Goal: Task Accomplishment & Management: Manage account settings

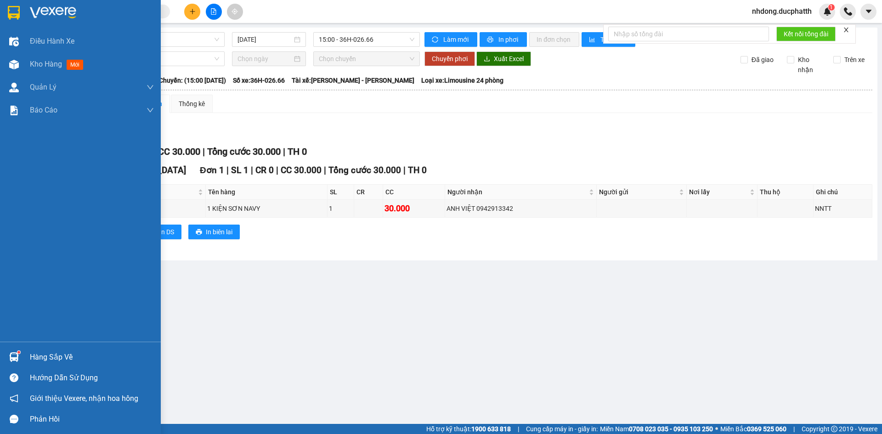
click at [30, 353] on div "Hàng sắp về" at bounding box center [92, 357] width 124 height 14
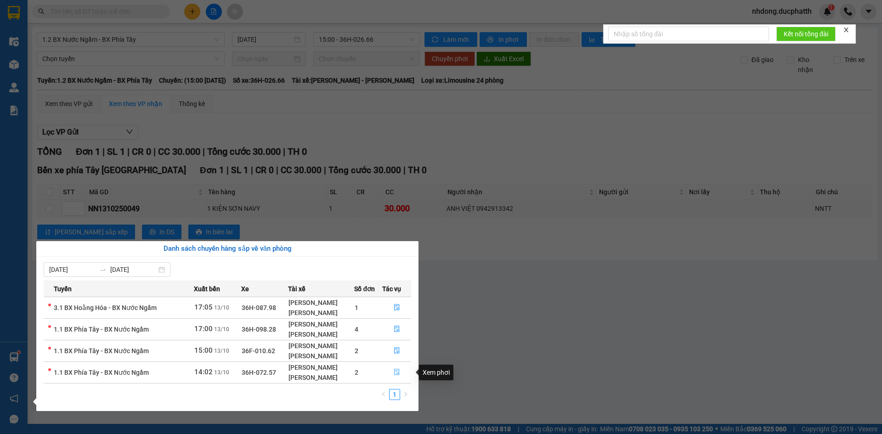
click at [393, 374] on button "button" at bounding box center [397, 372] width 28 height 15
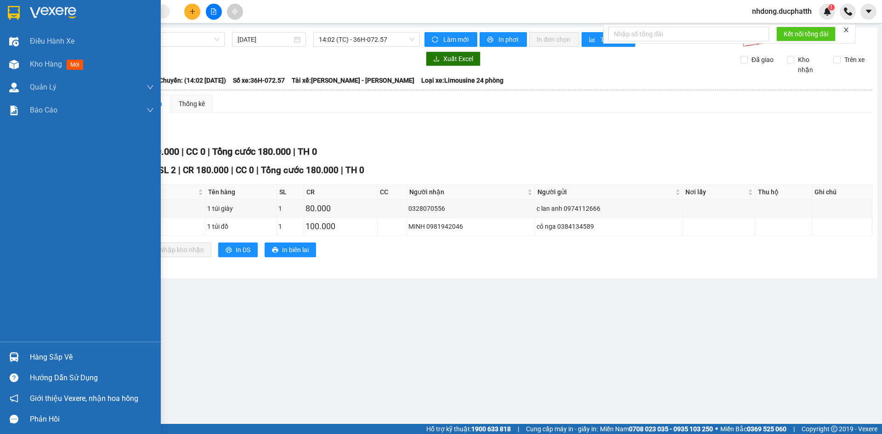
click at [54, 358] on div "Hàng sắp về" at bounding box center [92, 357] width 124 height 14
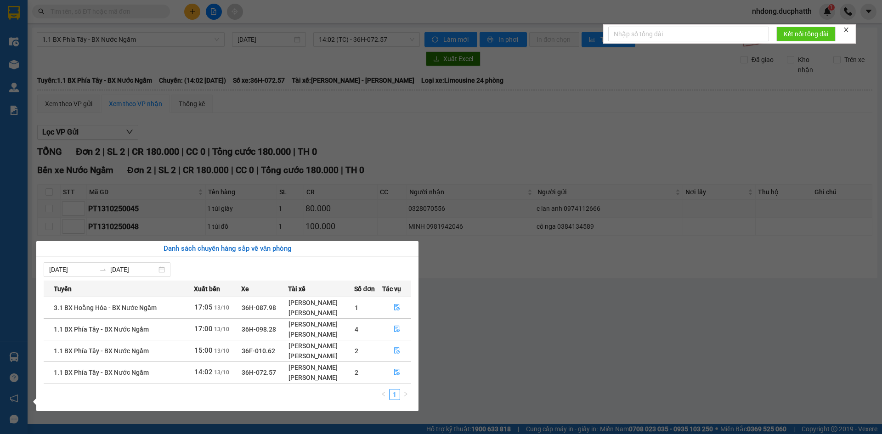
click at [527, 356] on section "Kết quả tìm kiếm ( 0 ) Bộ lọc No Data nhdong.ducphatth 1 Điều hành xe Kho hàng …" at bounding box center [441, 217] width 882 height 434
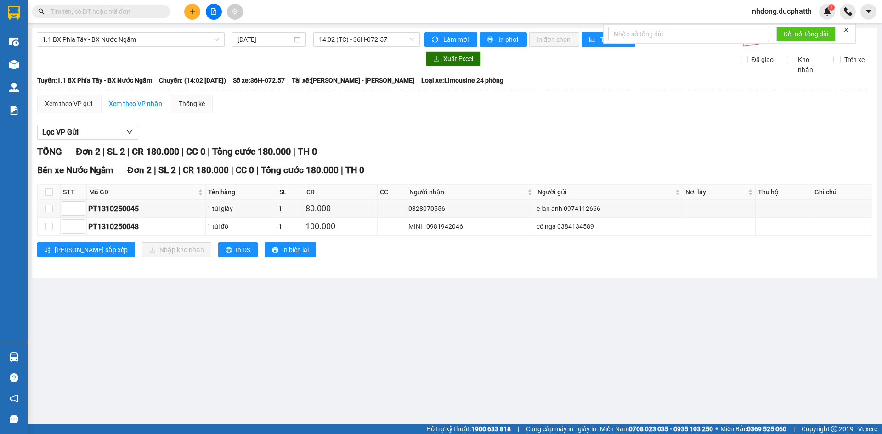
click at [86, 12] on input "text" at bounding box center [105, 11] width 108 height 10
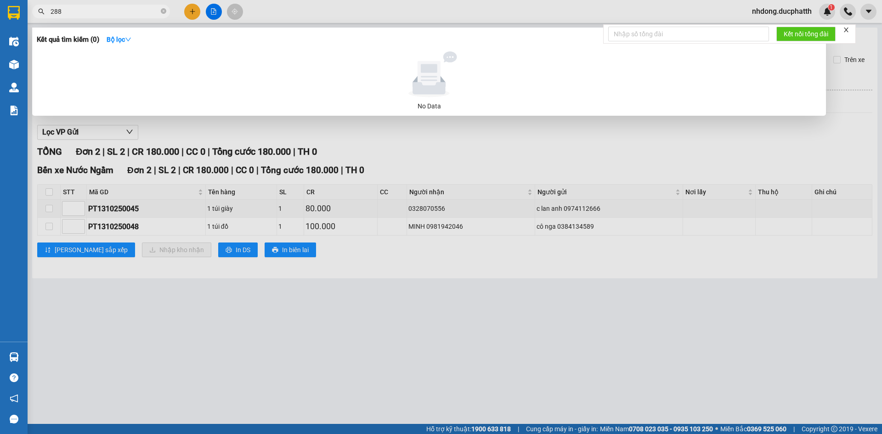
type input "2889"
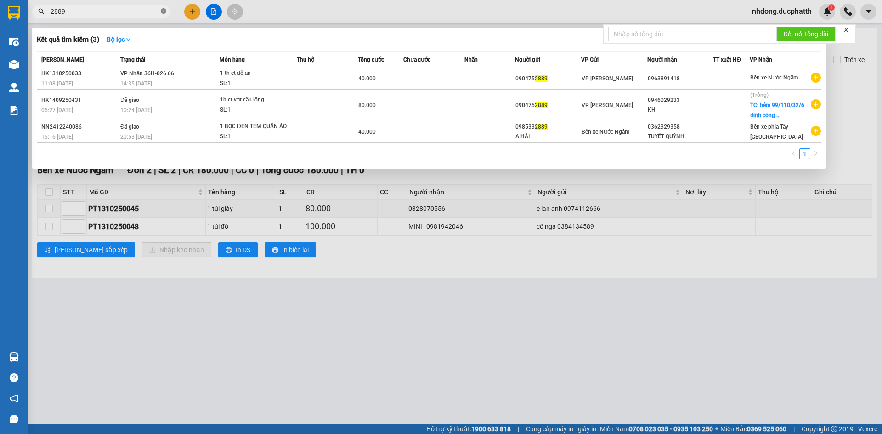
click at [162, 11] on icon "close-circle" at bounding box center [164, 11] width 6 height 6
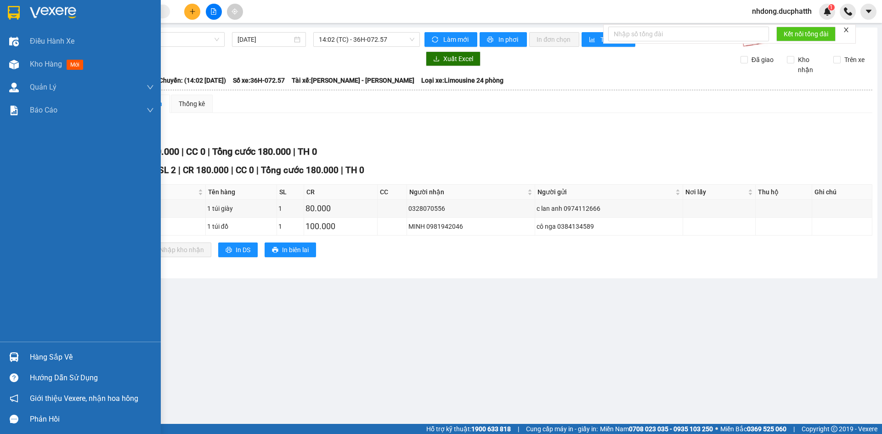
click at [37, 350] on div "Hàng sắp về" at bounding box center [80, 357] width 161 height 21
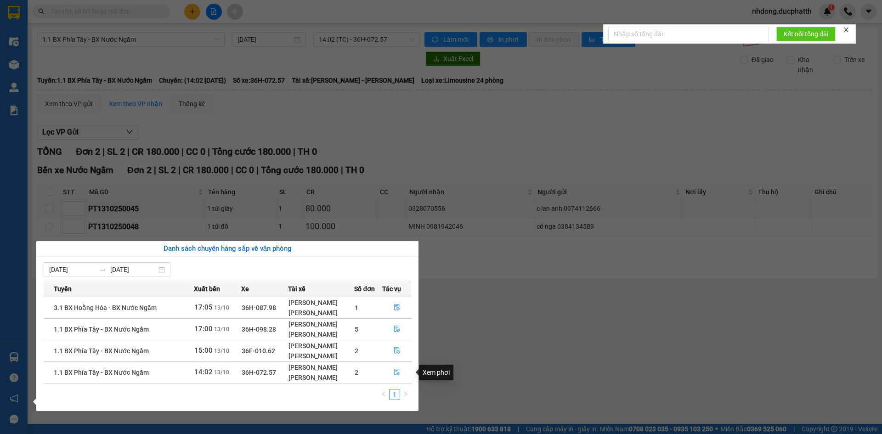
click at [403, 374] on button "button" at bounding box center [397, 372] width 28 height 15
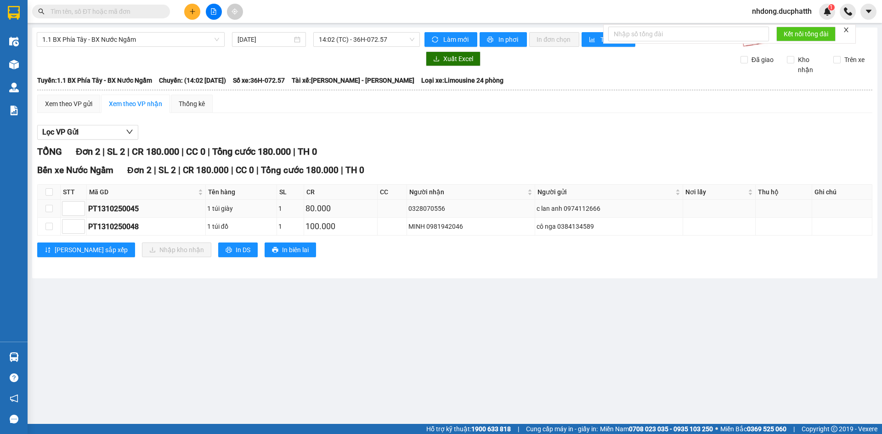
copy div "0328070556"
drag, startPoint x: 452, startPoint y: 207, endPoint x: 400, endPoint y: 210, distance: 52.0
click at [400, 210] on tr "PT1310250045 1 túi giày 1 80.000 0328070556 c lan anh 0974112666" at bounding box center [455, 209] width 835 height 18
copy div "0981942046"
drag, startPoint x: 465, startPoint y: 227, endPoint x: 428, endPoint y: 230, distance: 36.8
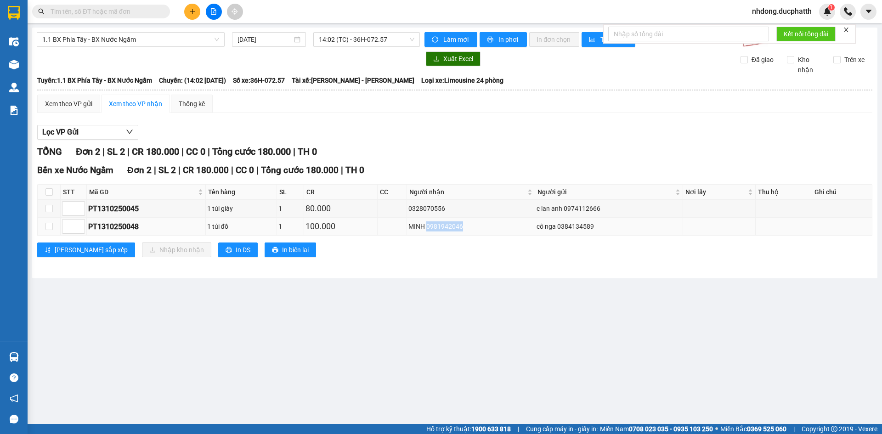
click at [428, 230] on div "MINH 0981942046" at bounding box center [470, 226] width 125 height 10
copy div "0974112666"
drag, startPoint x: 600, startPoint y: 208, endPoint x: 562, endPoint y: 214, distance: 38.6
click at [562, 214] on td "c lan anh 0974112666" at bounding box center [609, 209] width 148 height 18
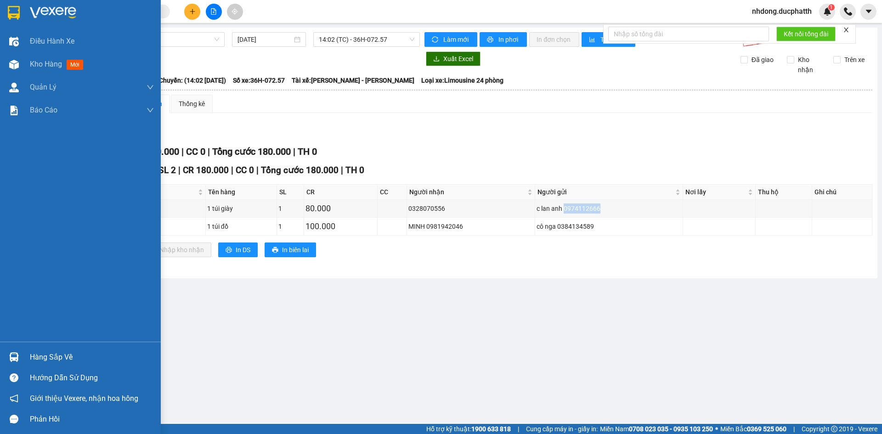
click at [42, 356] on div "Hàng sắp về" at bounding box center [92, 357] width 124 height 14
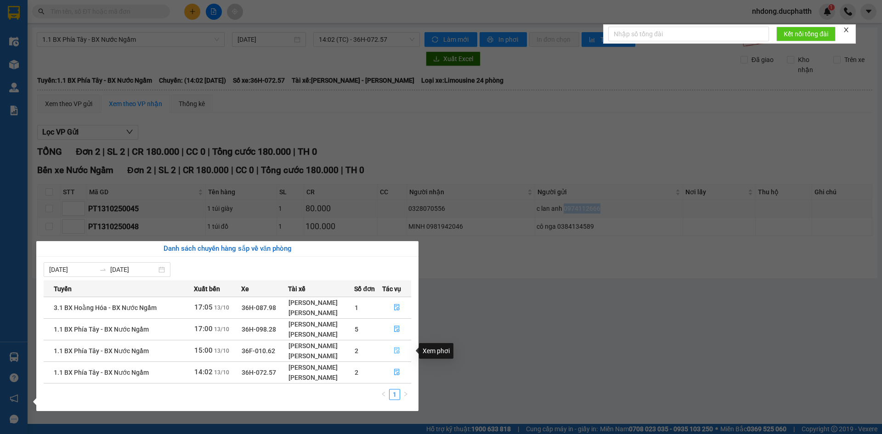
click at [399, 350] on icon "file-done" at bounding box center [397, 350] width 6 height 6
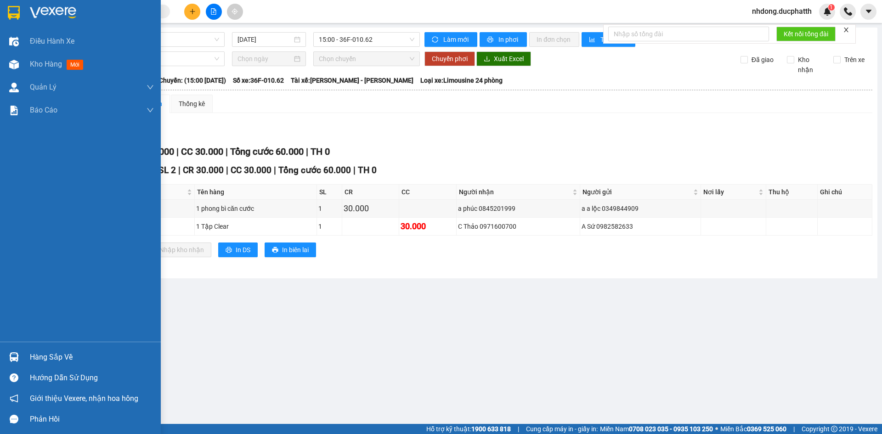
click at [72, 356] on div "Hàng sắp về" at bounding box center [92, 357] width 124 height 14
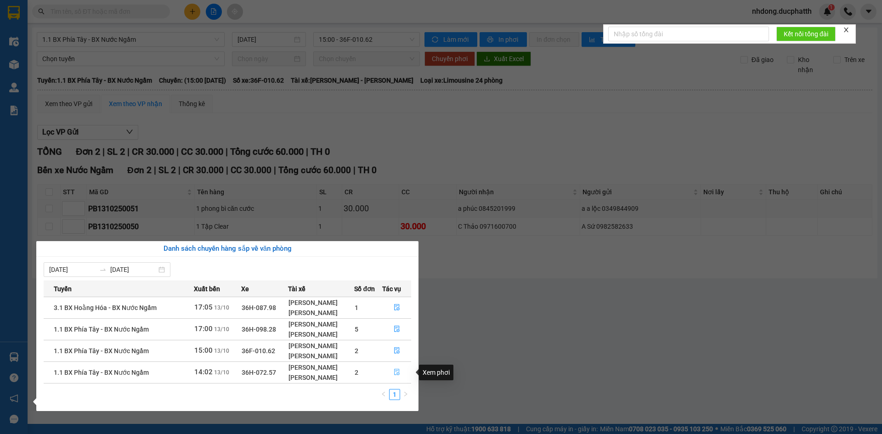
click at [399, 375] on icon "file-done" at bounding box center [397, 372] width 6 height 6
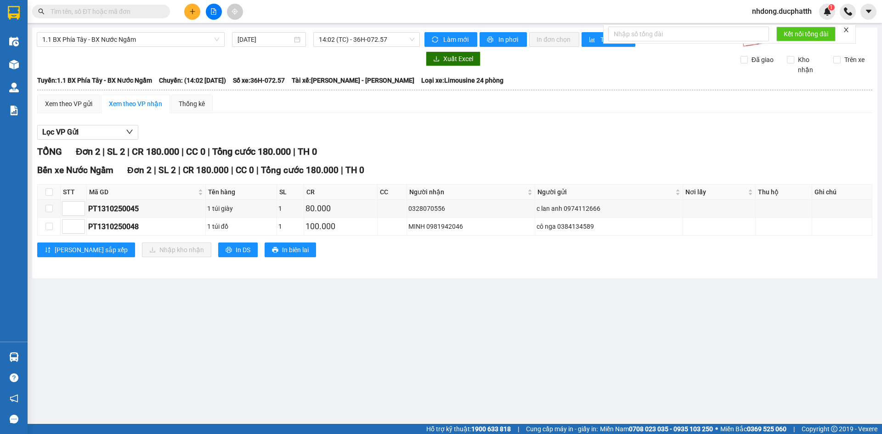
drag, startPoint x: 501, startPoint y: 244, endPoint x: 551, endPoint y: 322, distance: 92.2
click at [551, 322] on main "1.1 BX Phía Tây - BX Nước Ngầm 13/10/2025 14:02 (TC) - 36H-072.57 Làm mới In ph…" at bounding box center [441, 212] width 882 height 424
click at [48, 207] on input "checkbox" at bounding box center [48, 208] width 7 height 7
checkbox input "true"
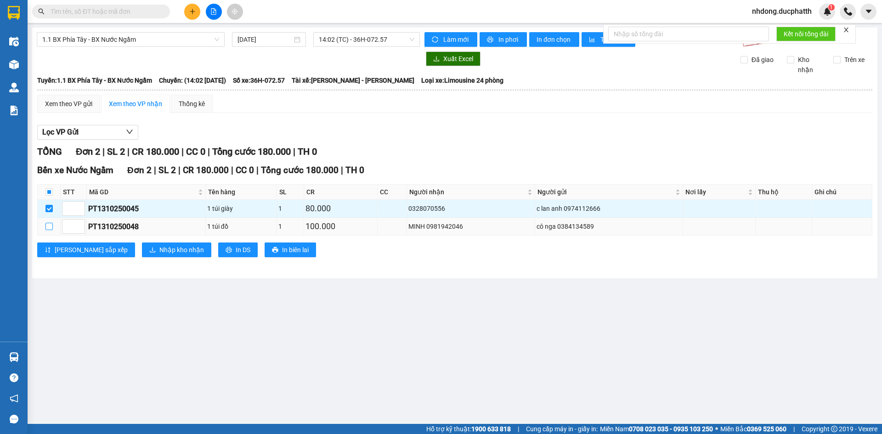
click at [47, 226] on input "checkbox" at bounding box center [48, 226] width 7 height 7
checkbox input "true"
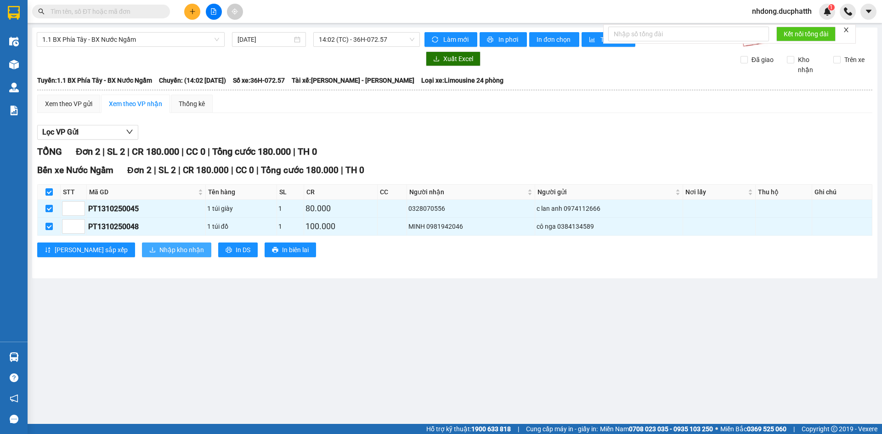
click at [159, 252] on span "Nhập kho nhận" at bounding box center [181, 250] width 45 height 10
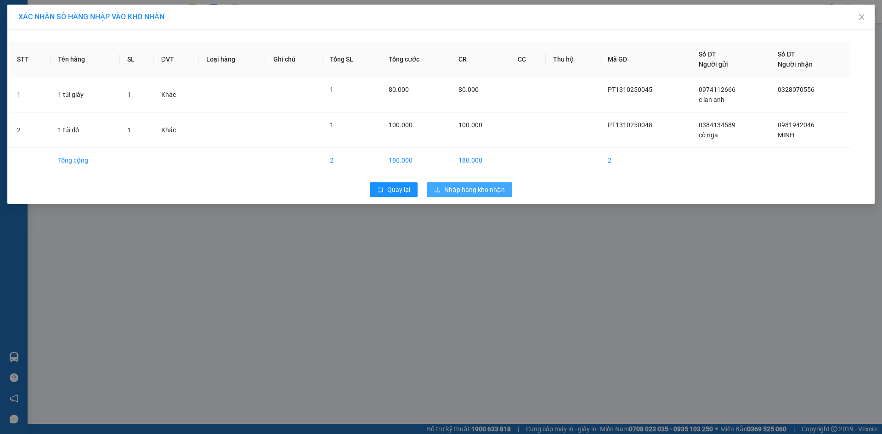
click at [464, 191] on span "Nhập hàng kho nhận" at bounding box center [474, 190] width 61 height 10
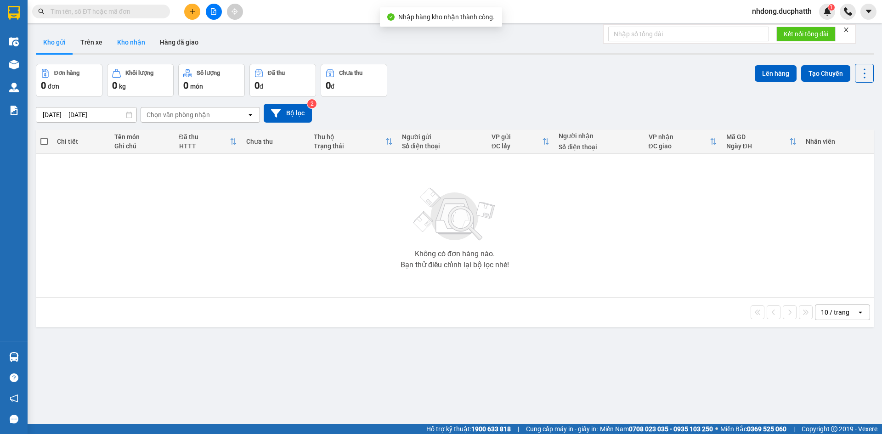
click at [119, 42] on button "Kho nhận" at bounding box center [131, 42] width 43 height 22
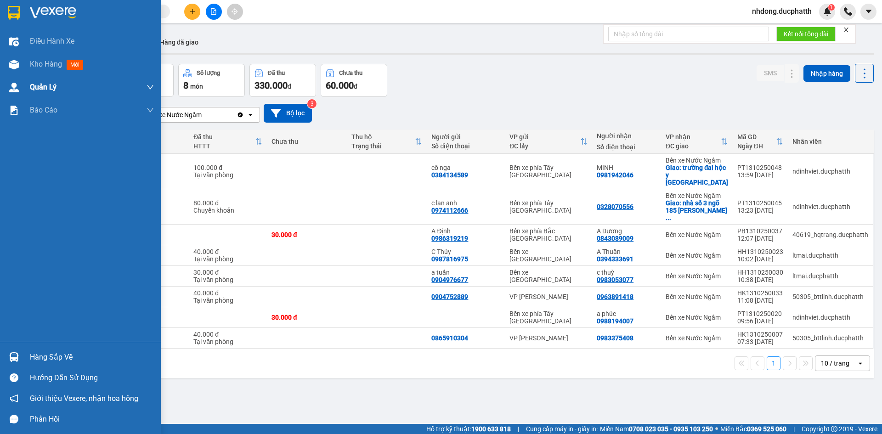
click at [50, 78] on div "Điều hành xe Kho hàng mới Quản Lý Quản lý thu hộ Quản lý chuyến Quản lý khách h…" at bounding box center [80, 186] width 161 height 312
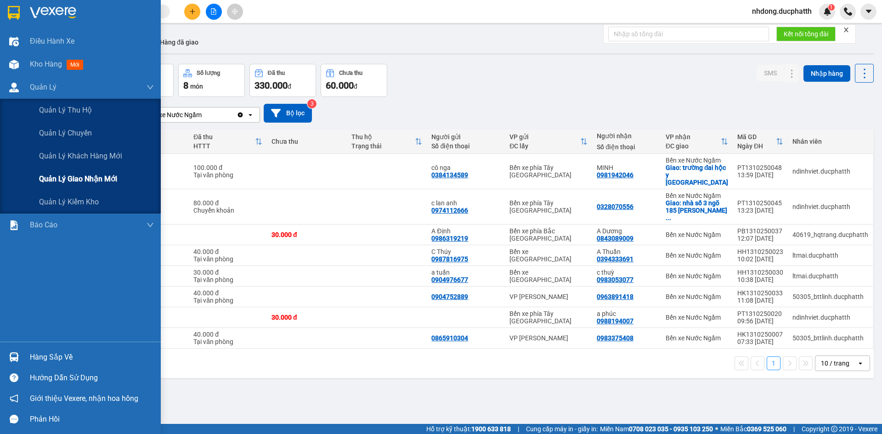
drag, startPoint x: 75, startPoint y: 178, endPoint x: 83, endPoint y: 177, distance: 8.3
click at [75, 177] on span "Quản lý giao nhận mới" at bounding box center [78, 178] width 78 height 11
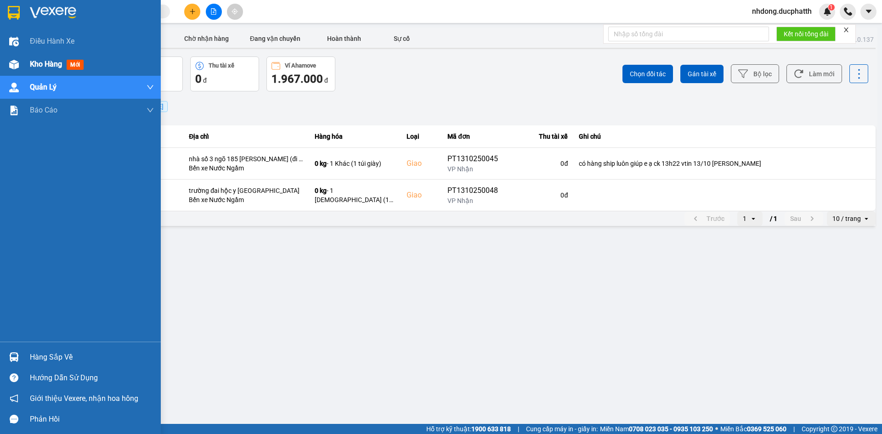
click at [41, 66] on span "Kho hàng" at bounding box center [46, 64] width 32 height 9
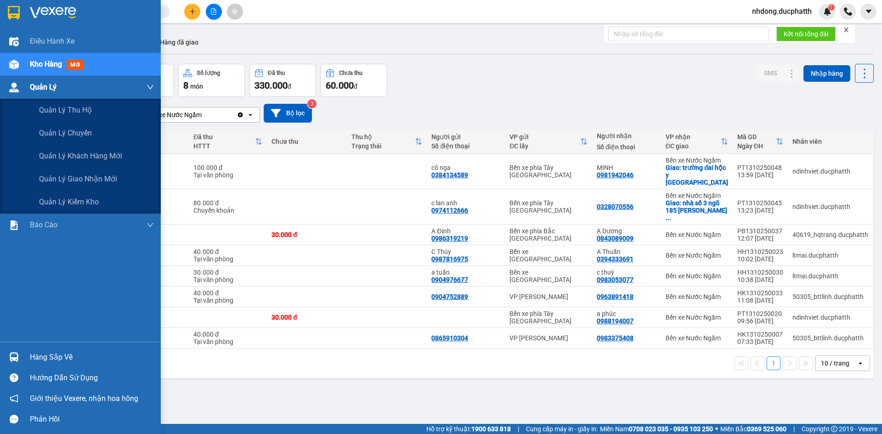
click at [51, 85] on span "Quản Lý" at bounding box center [43, 86] width 27 height 11
click at [77, 183] on span "Quản lý giao nhận mới" at bounding box center [78, 178] width 78 height 11
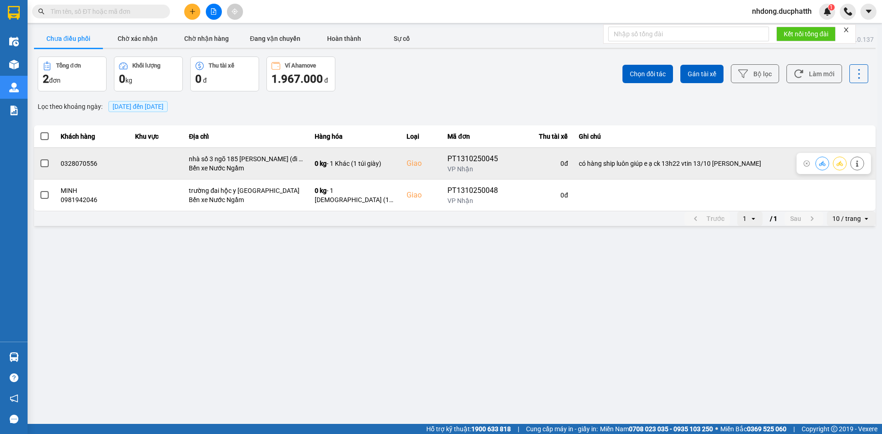
click at [45, 164] on span at bounding box center [44, 163] width 8 height 8
click at [40, 158] on input "checkbox" at bounding box center [40, 158] width 0 height 0
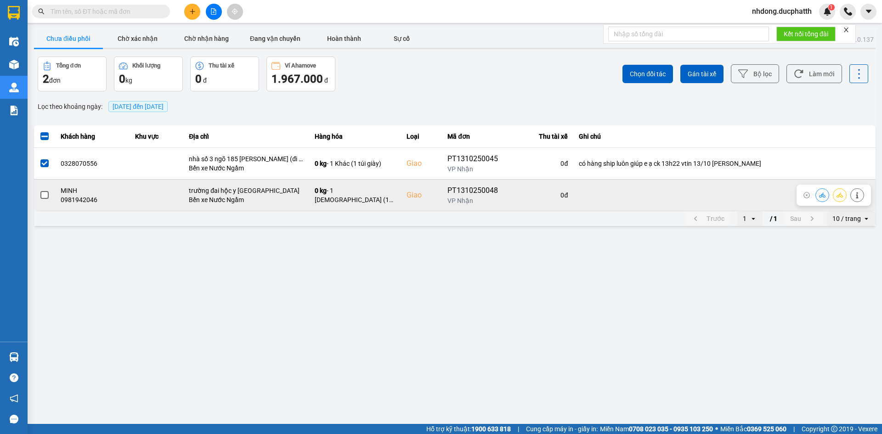
click at [44, 193] on span at bounding box center [44, 195] width 8 height 8
click at [40, 190] on input "checkbox" at bounding box center [40, 190] width 0 height 0
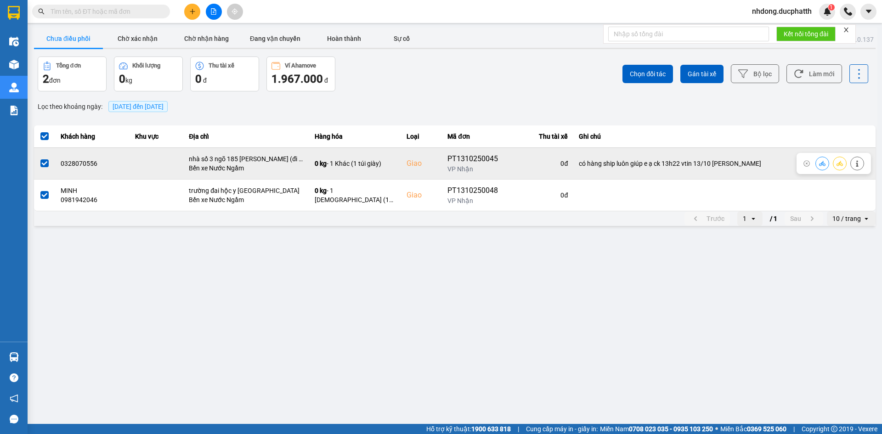
click at [43, 164] on span at bounding box center [44, 163] width 8 height 8
click at [40, 158] on input "checkbox" at bounding box center [40, 158] width 0 height 0
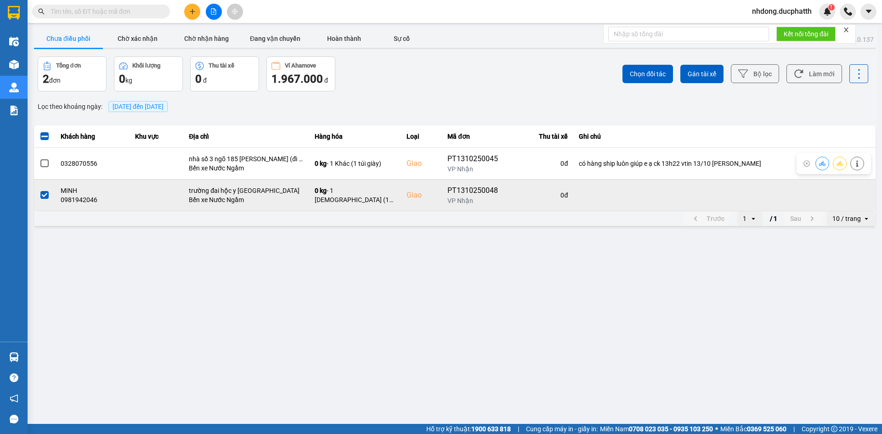
drag, startPoint x: 43, startPoint y: 187, endPoint x: 66, endPoint y: 189, distance: 22.6
click at [44, 187] on td at bounding box center [44, 195] width 21 height 32
click at [48, 197] on span at bounding box center [44, 195] width 8 height 8
click at [40, 190] on input "checkbox" at bounding box center [40, 190] width 0 height 0
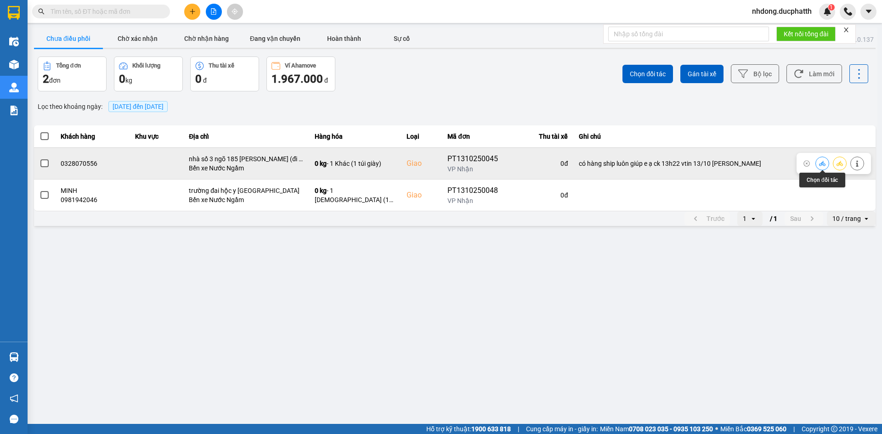
click at [822, 163] on icon at bounding box center [822, 163] width 6 height 5
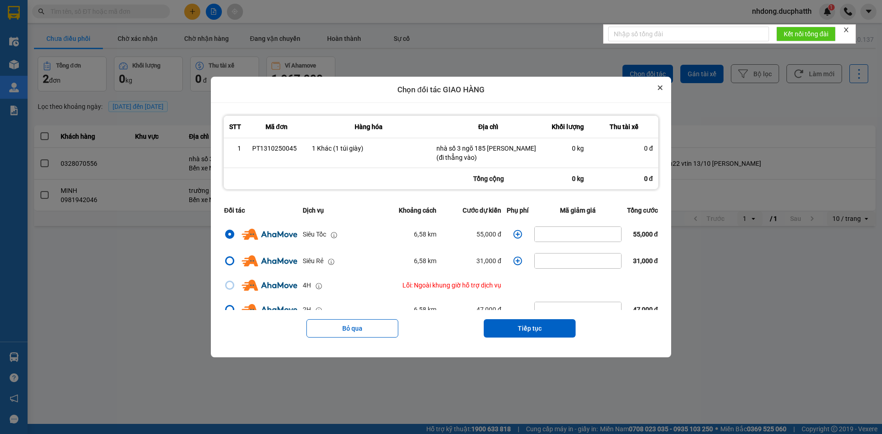
click at [662, 88] on icon "Close" at bounding box center [660, 88] width 4 height 4
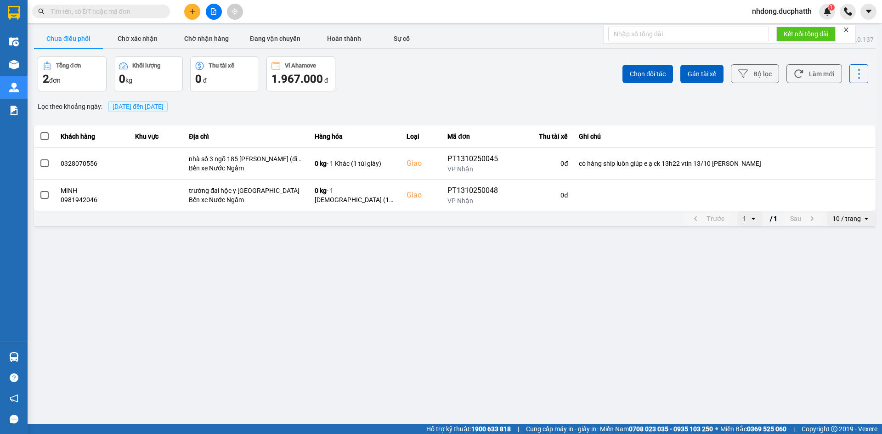
drag, startPoint x: 297, startPoint y: 142, endPoint x: 318, endPoint y: 86, distance: 59.7
click at [469, 83] on div "Chọn đối tác Gán tài xế Bộ lọc Làm mới" at bounding box center [660, 74] width 415 height 35
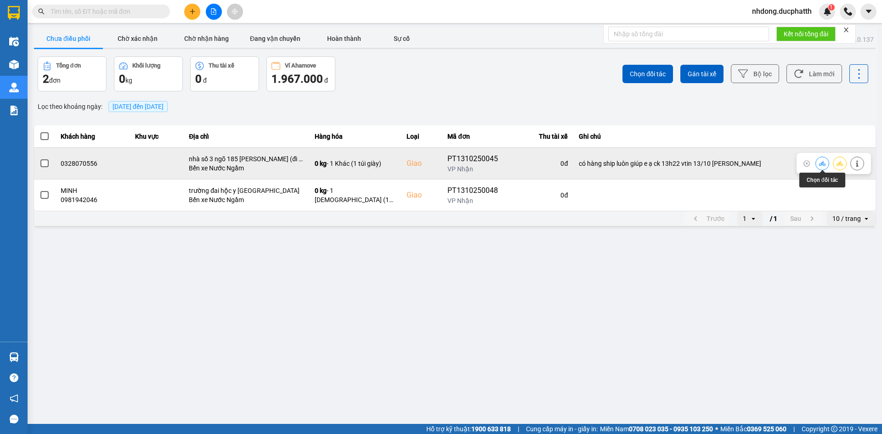
click at [820, 163] on icon at bounding box center [822, 163] width 6 height 6
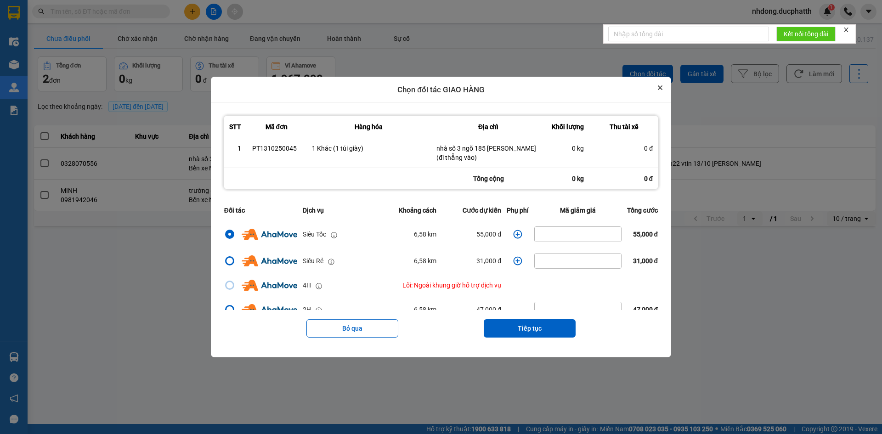
click at [662, 90] on icon "Close" at bounding box center [660, 88] width 4 height 4
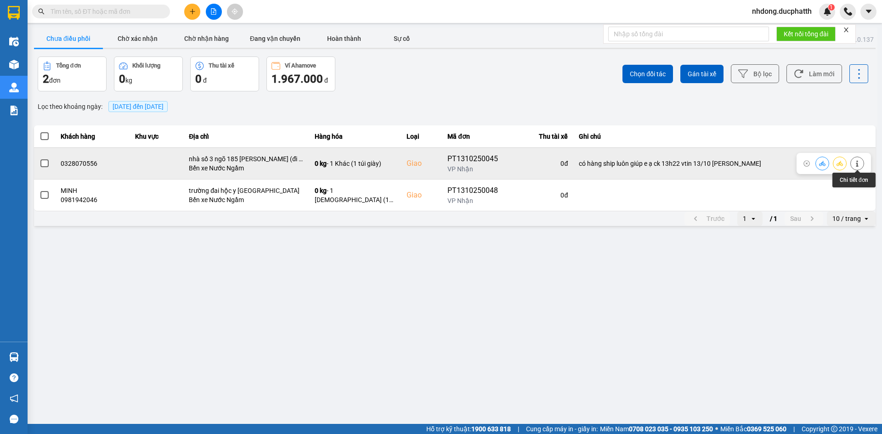
click at [857, 160] on icon at bounding box center [857, 163] width 6 height 6
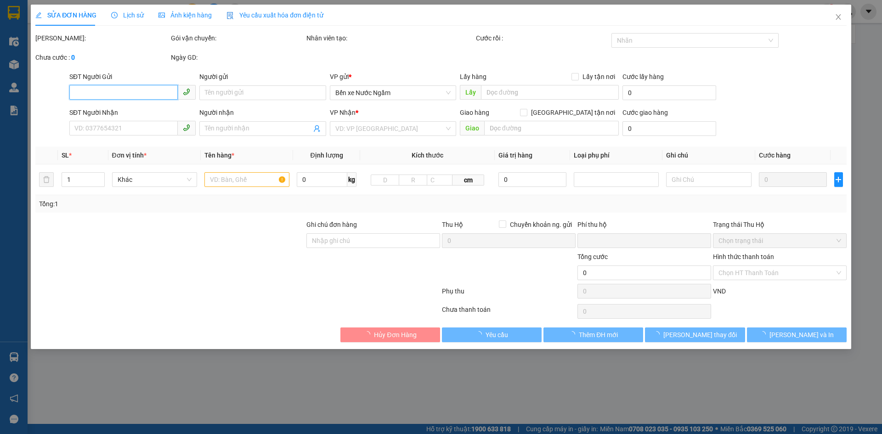
type input "0974112666"
type input "c lan anh"
type input "0328070556"
checkbox input "true"
type input "nhà số 3 ngõ 185 dương văn bé (đi thẳng vào)"
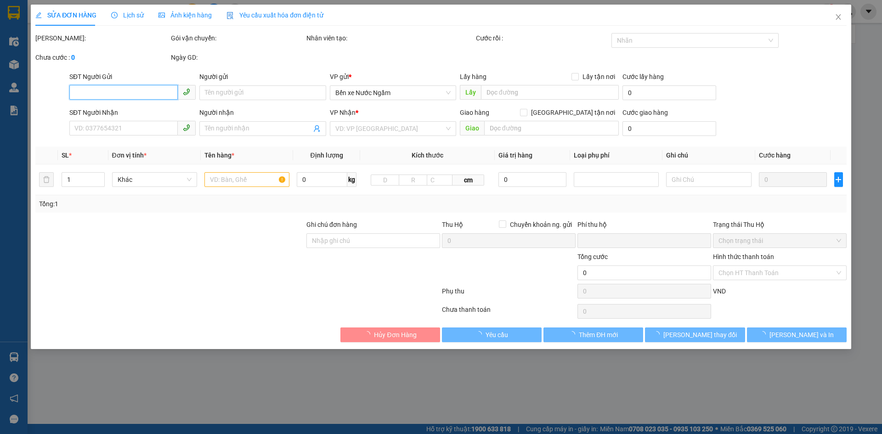
type input "có hàng ship luôn giúp e ạ ck 13h22 vtin 13/10 nguyen thi lan anh"
type input "0"
type input "80.000"
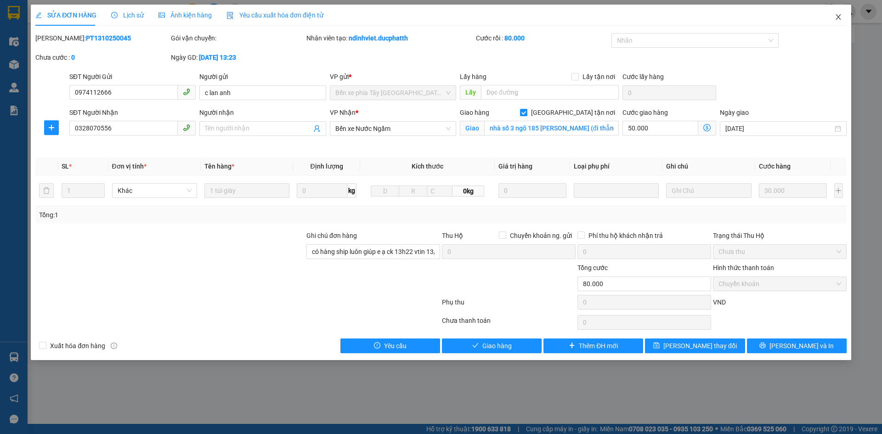
click at [831, 19] on span "Close" at bounding box center [838, 18] width 26 height 26
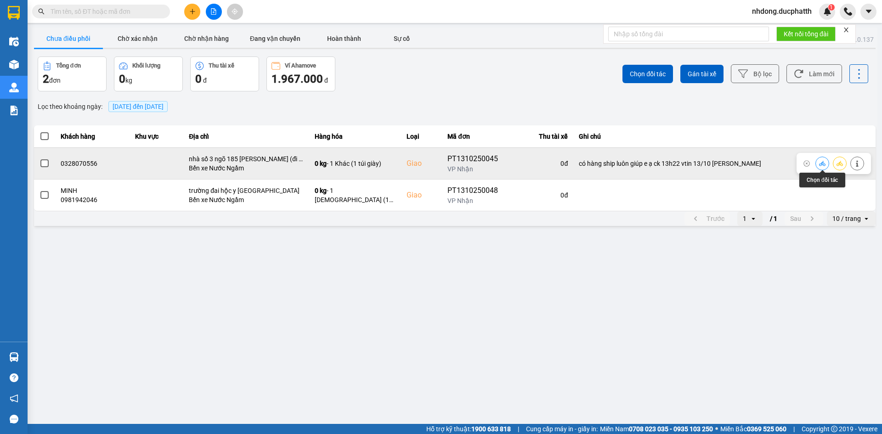
click at [823, 162] on icon at bounding box center [822, 163] width 6 height 5
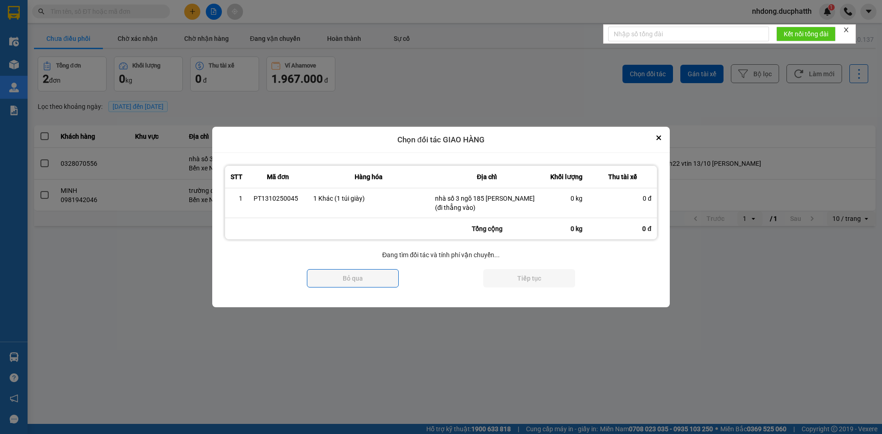
click at [644, 252] on div "Đang tìm đối tác và tính phí vận chuyển..." at bounding box center [441, 255] width 436 height 10
click at [443, 252] on div "Đang tìm đối tác và tính phí vận chuyển..." at bounding box center [441, 255] width 436 height 10
drag, startPoint x: 333, startPoint y: 256, endPoint x: 329, endPoint y: 253, distance: 5.0
click at [330, 254] on div "Đang tìm đối tác và tính phí vận chuyển..." at bounding box center [441, 255] width 436 height 10
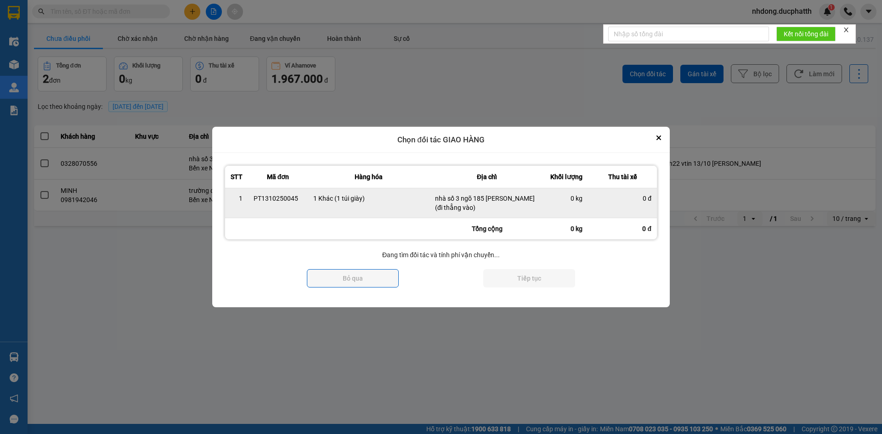
click at [324, 206] on td "1 Khác (1 túi giày)" at bounding box center [369, 203] width 122 height 30
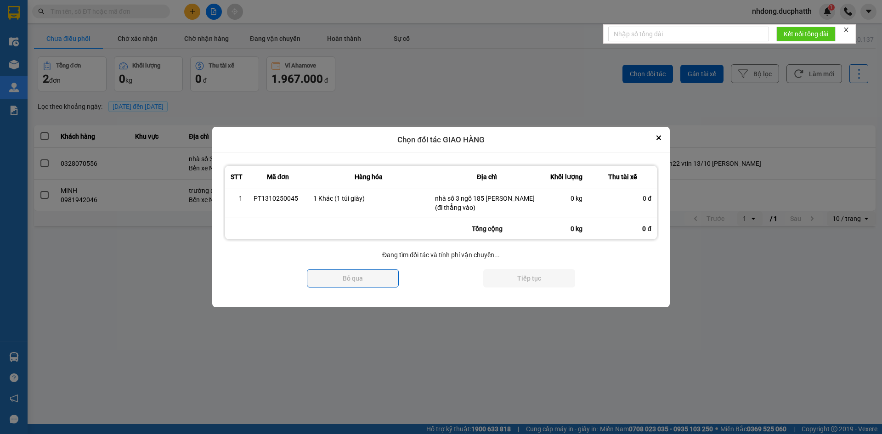
click at [642, 247] on div "STT Mã đơn Hàng hóa Địa chỉ Khối lượng Thu tài xế 1 PT1310250045 1 Khác (1 túi …" at bounding box center [441, 230] width 436 height 133
click at [659, 138] on icon "Close" at bounding box center [659, 138] width 4 height 4
click at [656, 136] on button "Close" at bounding box center [658, 137] width 11 height 11
click at [658, 138] on icon "Close" at bounding box center [658, 138] width 5 height 5
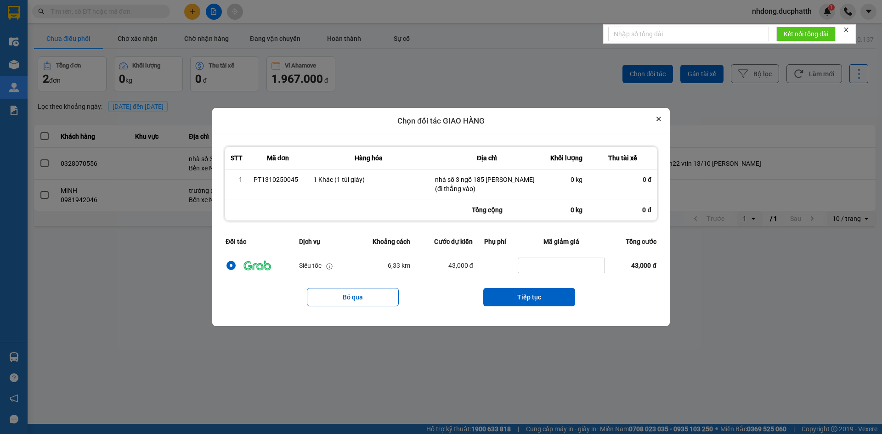
click at [658, 118] on icon "Close" at bounding box center [659, 119] width 4 height 4
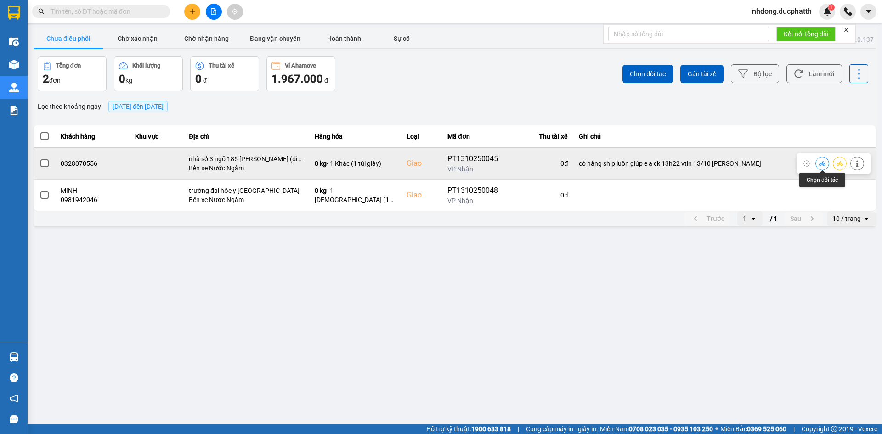
click at [820, 163] on icon at bounding box center [822, 163] width 6 height 6
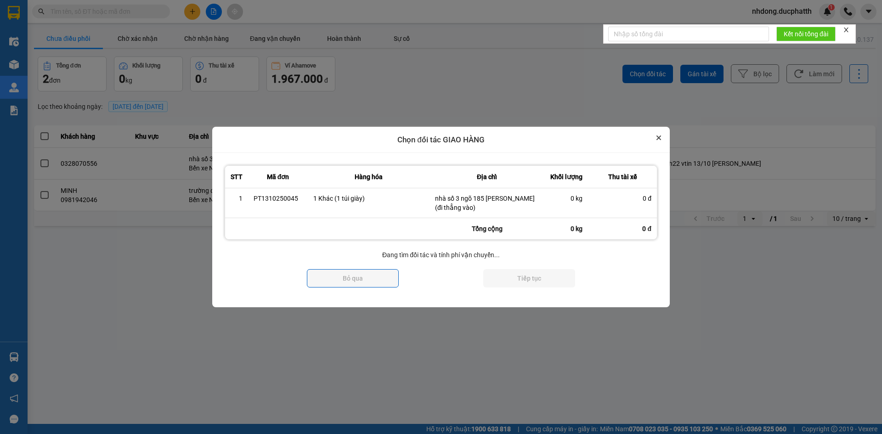
click at [661, 138] on button "Close" at bounding box center [658, 137] width 11 height 11
click at [660, 137] on icon "Close" at bounding box center [659, 138] width 4 height 4
click at [659, 136] on icon "Close" at bounding box center [658, 138] width 5 height 5
click at [658, 136] on icon "Close" at bounding box center [658, 138] width 5 height 5
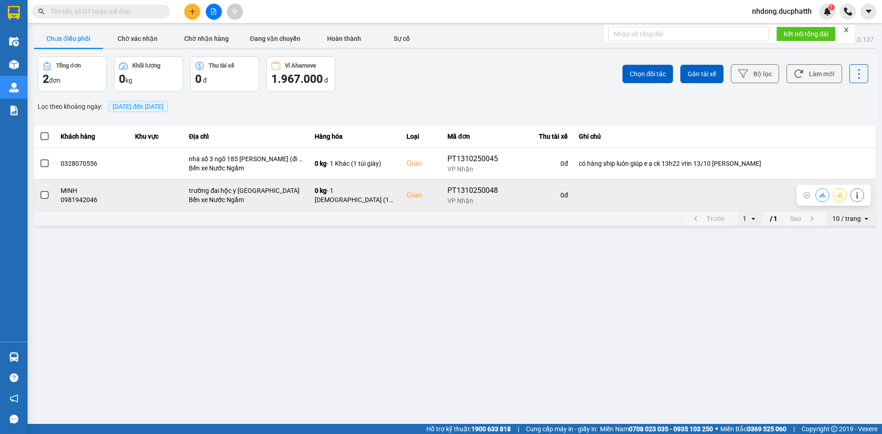
click at [857, 195] on icon at bounding box center [857, 195] width 2 height 6
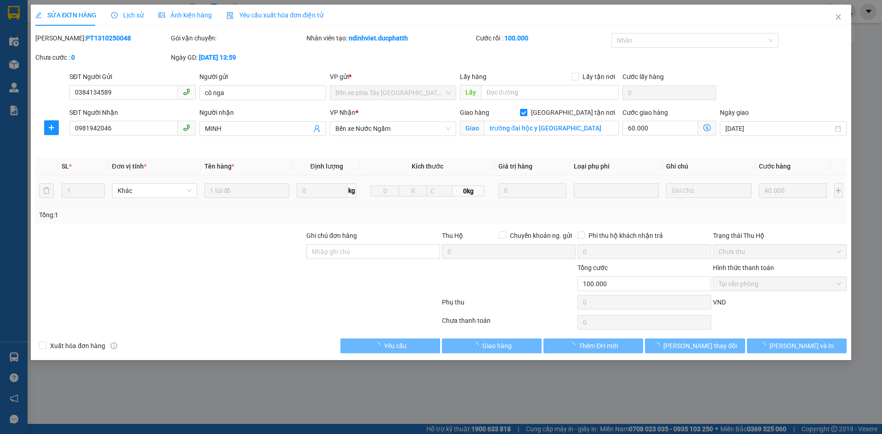
type input "0384134589"
type input "cô nga"
type input "0981942046"
type input "MINH"
checkbox input "true"
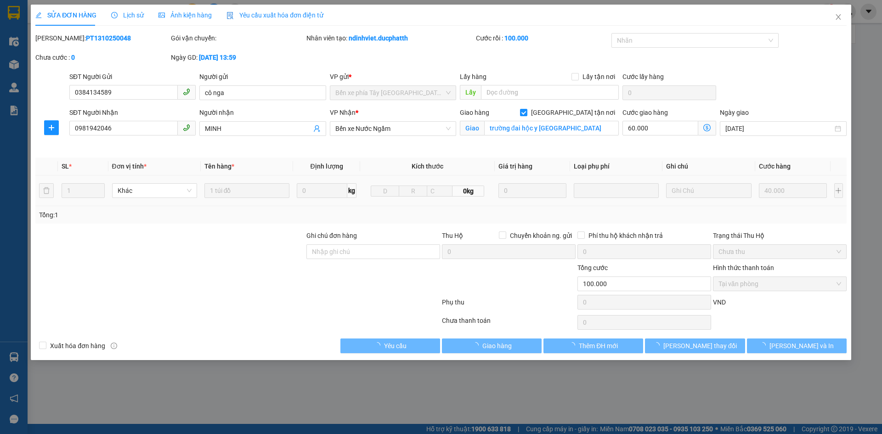
type input "trường đai hộc y hà nội"
type input "0"
type input "100.000"
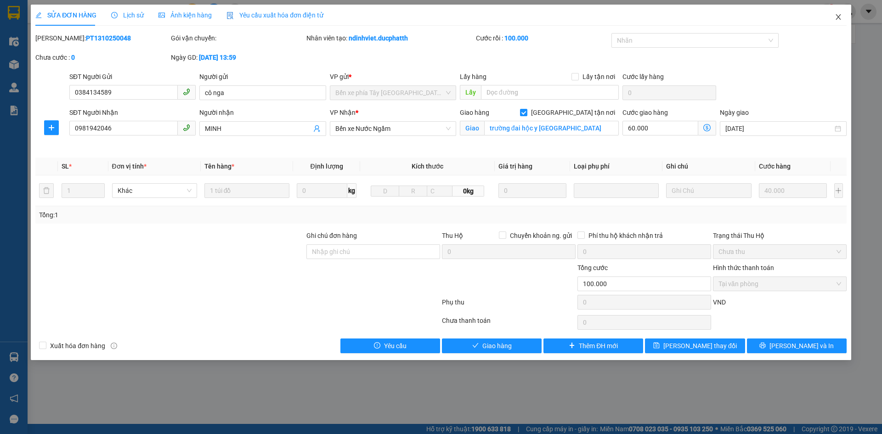
click at [838, 19] on icon "close" at bounding box center [838, 16] width 7 height 7
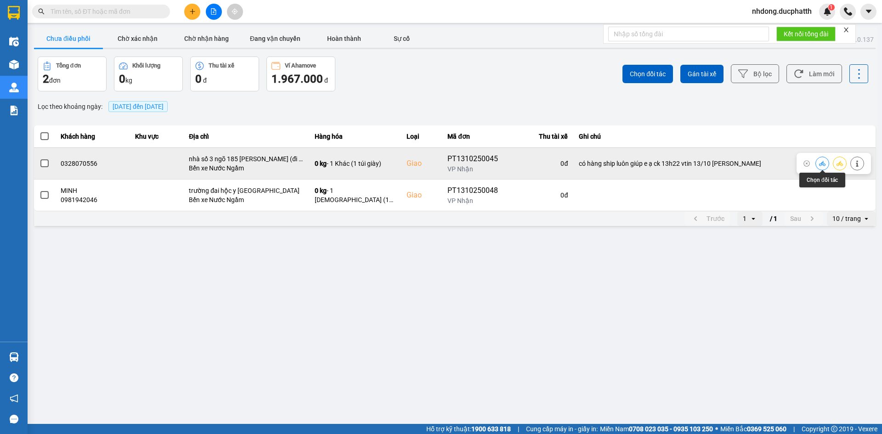
click at [818, 164] on button at bounding box center [822, 163] width 13 height 16
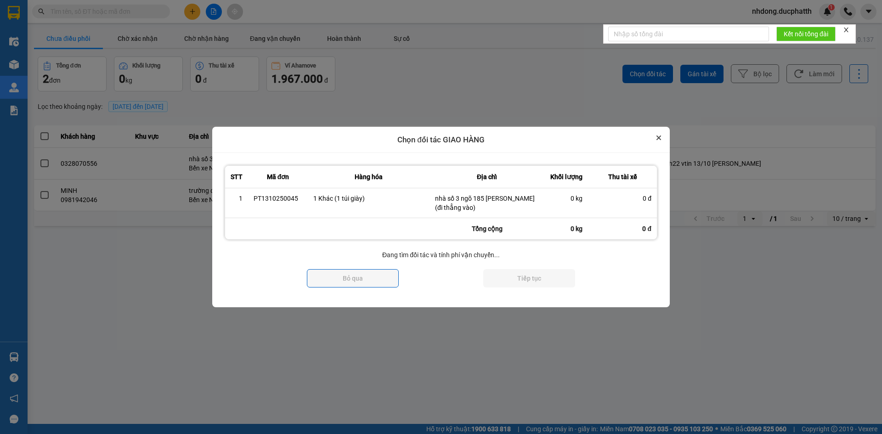
click at [656, 138] on button "Close" at bounding box center [658, 137] width 11 height 11
click at [655, 136] on button "Close" at bounding box center [658, 137] width 11 height 11
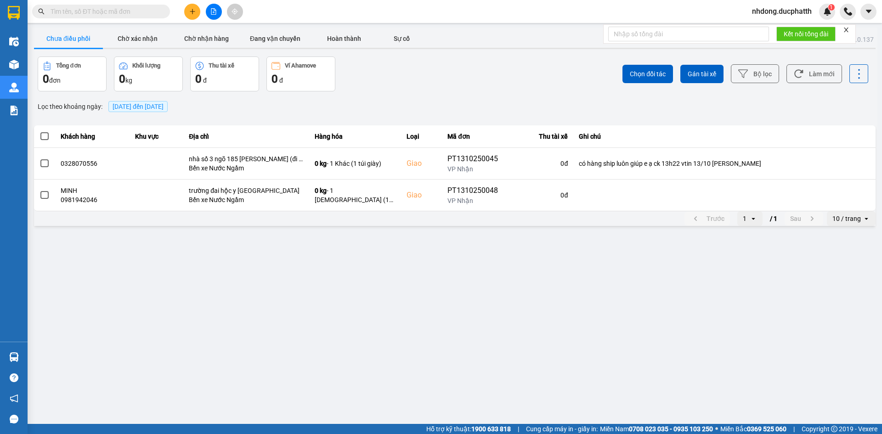
click at [769, 11] on span "nhdong.ducphatth" at bounding box center [782, 11] width 74 height 11
click at [779, 28] on span "Đăng xuất" at bounding box center [785, 28] width 57 height 10
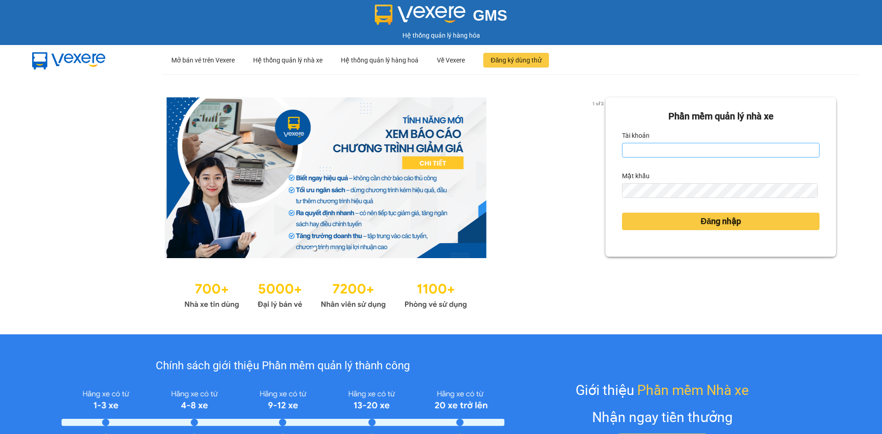
drag, startPoint x: 667, startPoint y: 142, endPoint x: 663, endPoint y: 152, distance: 10.8
click at [663, 151] on div "Tài khoản" at bounding box center [721, 142] width 198 height 29
click at [663, 151] on input "Tài khoản" at bounding box center [721, 150] width 198 height 15
type input "tientung.ducphatth"
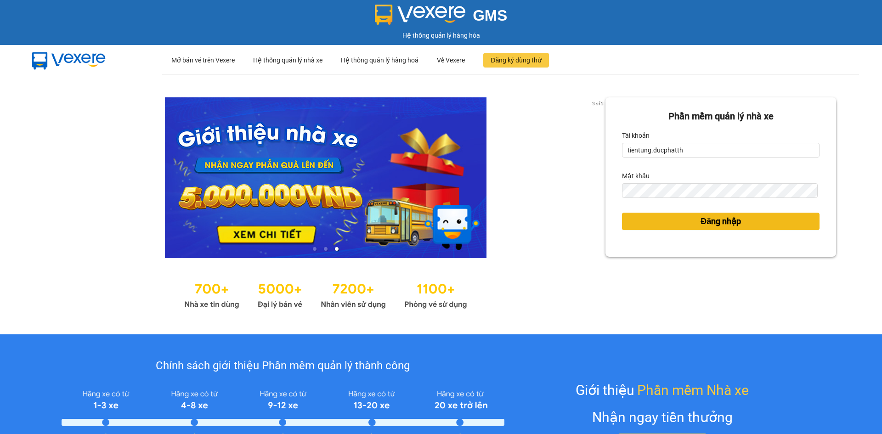
click at [652, 221] on button "Đăng nhập" at bounding box center [721, 221] width 198 height 17
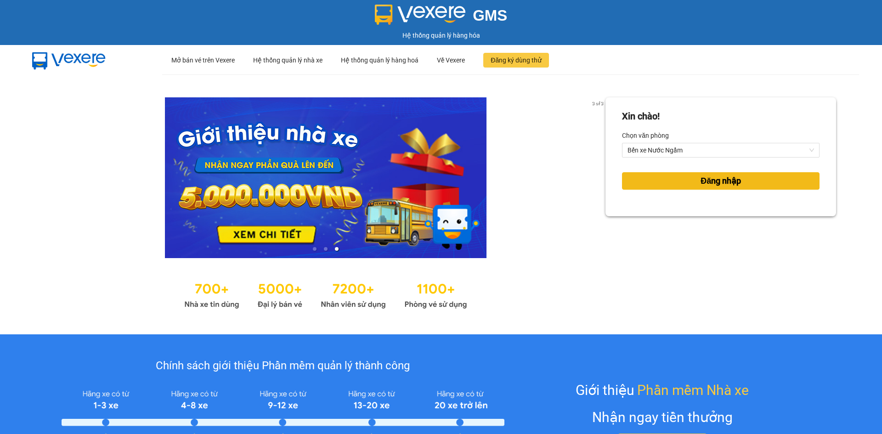
click at [689, 182] on button "Đăng nhập" at bounding box center [721, 180] width 198 height 17
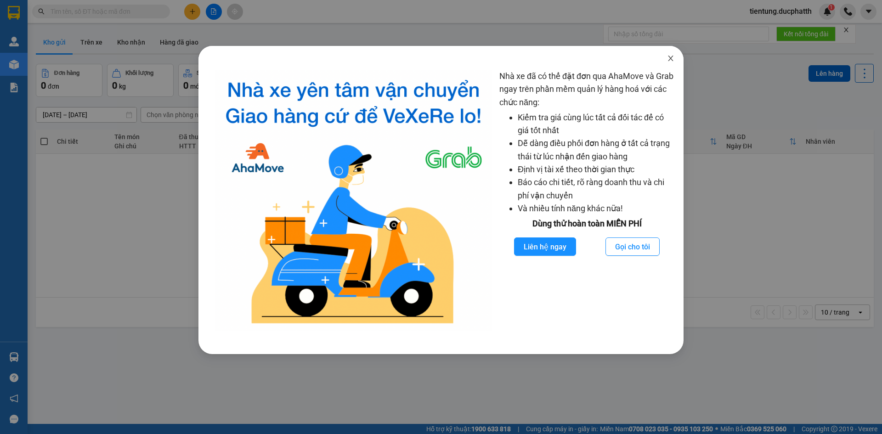
click at [674, 57] on span "Close" at bounding box center [671, 59] width 26 height 26
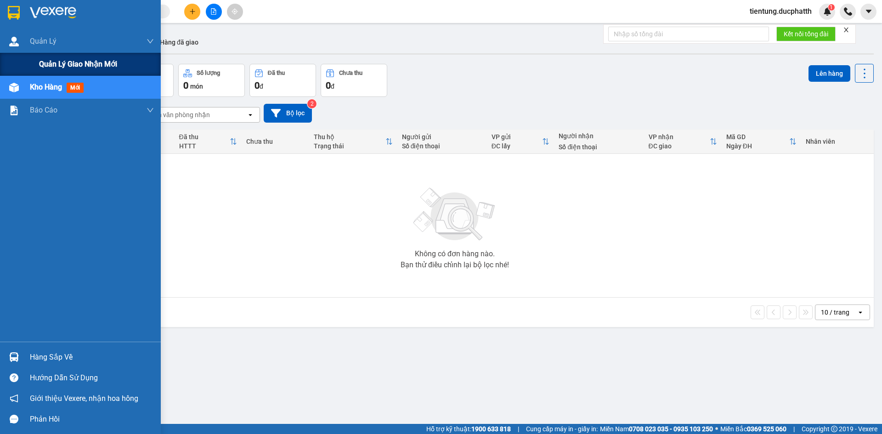
click at [56, 59] on div "Quản lý giao nhận mới" at bounding box center [96, 64] width 115 height 23
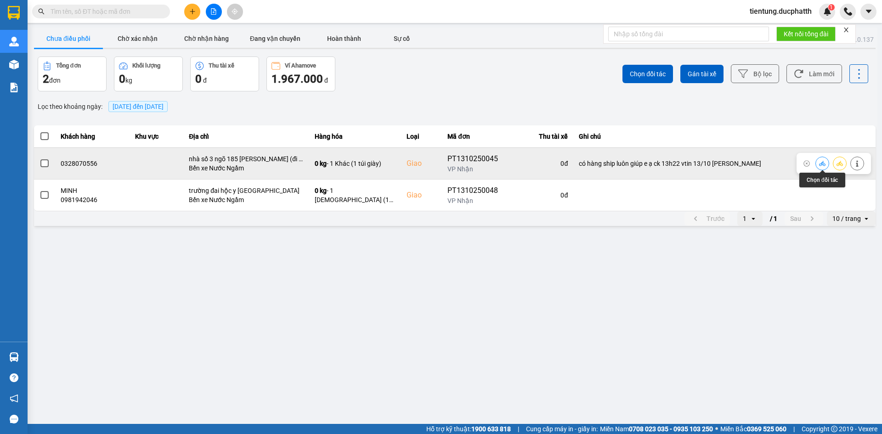
click at [817, 162] on button at bounding box center [822, 163] width 13 height 16
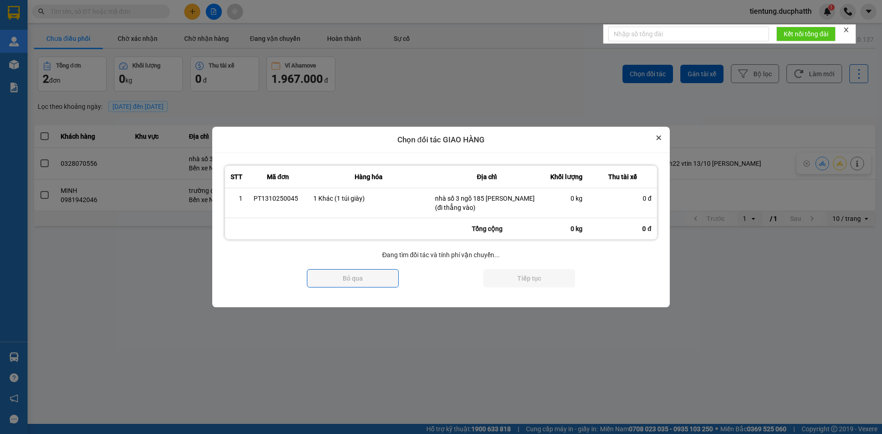
click at [659, 137] on icon "Close" at bounding box center [659, 138] width 4 height 4
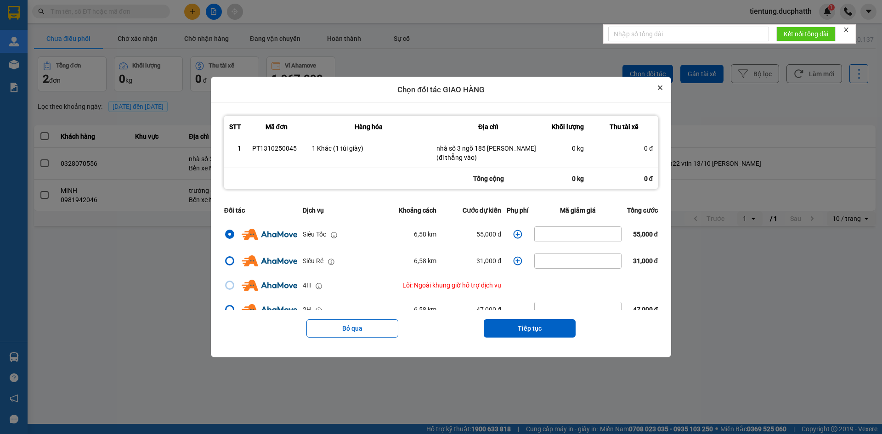
click at [662, 89] on icon "Close" at bounding box center [660, 87] width 5 height 5
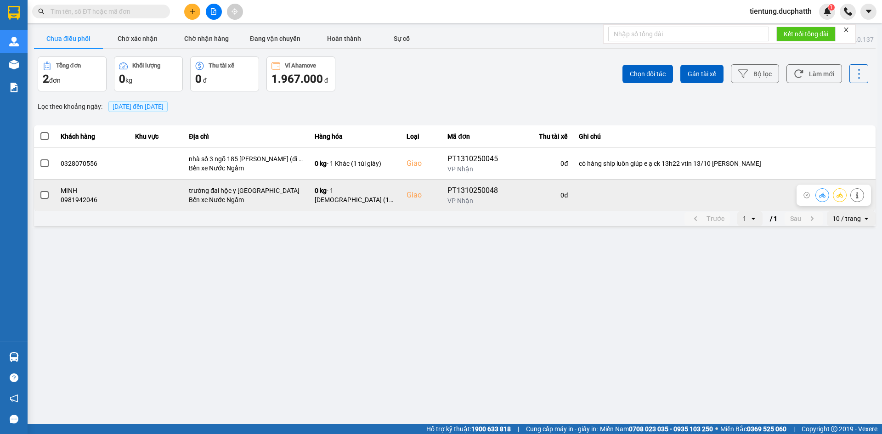
click at [819, 194] on icon at bounding box center [822, 195] width 6 height 6
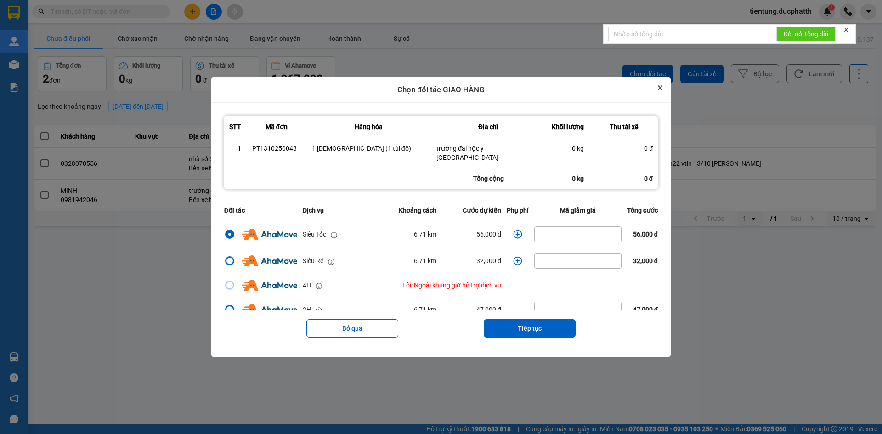
click at [662, 90] on icon "Close" at bounding box center [660, 87] width 5 height 5
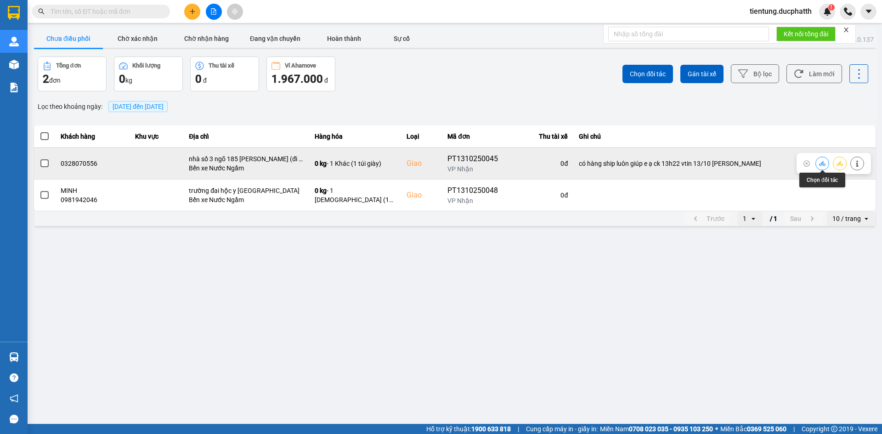
click at [821, 159] on button at bounding box center [822, 163] width 13 height 16
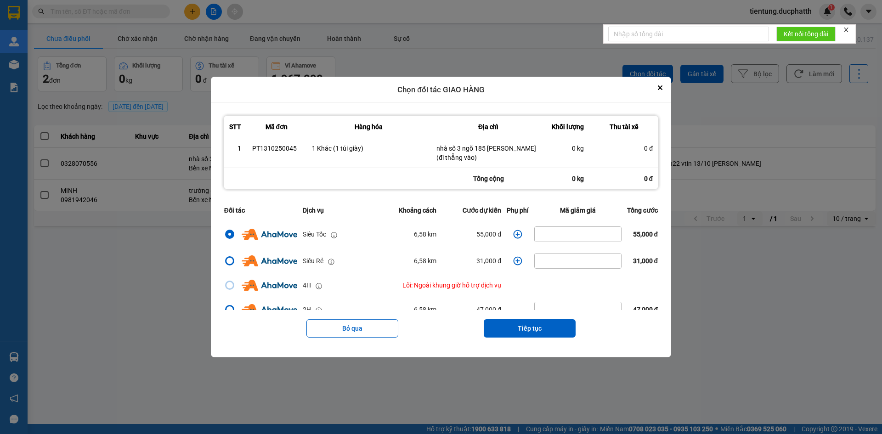
click at [514, 234] on icon "dialog" at bounding box center [518, 234] width 9 height 9
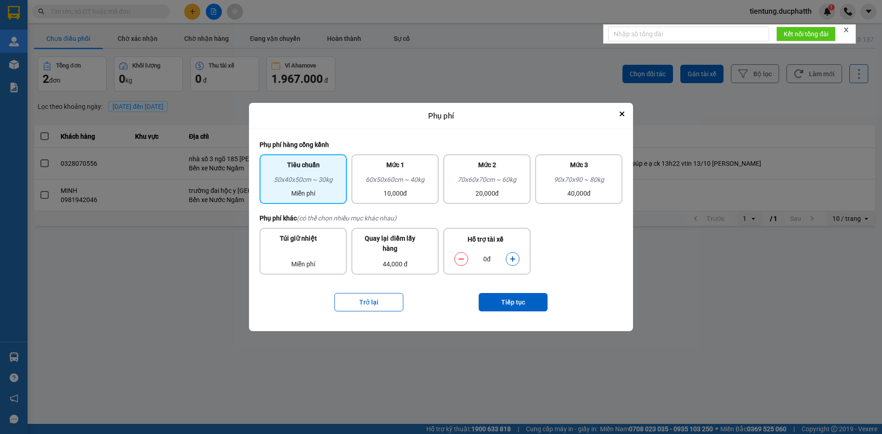
click at [509, 260] on icon "dialog" at bounding box center [512, 259] width 6 height 6
click at [514, 301] on button "Tiếp tục" at bounding box center [513, 302] width 69 height 18
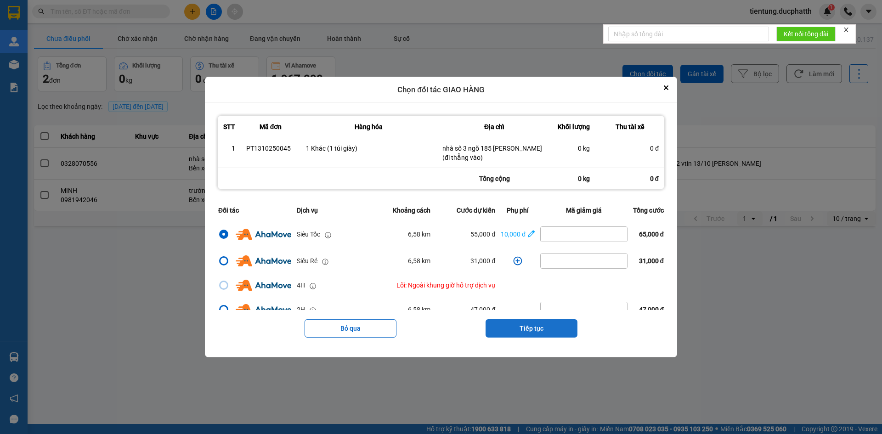
click at [527, 328] on button "Tiếp tục" at bounding box center [532, 328] width 92 height 18
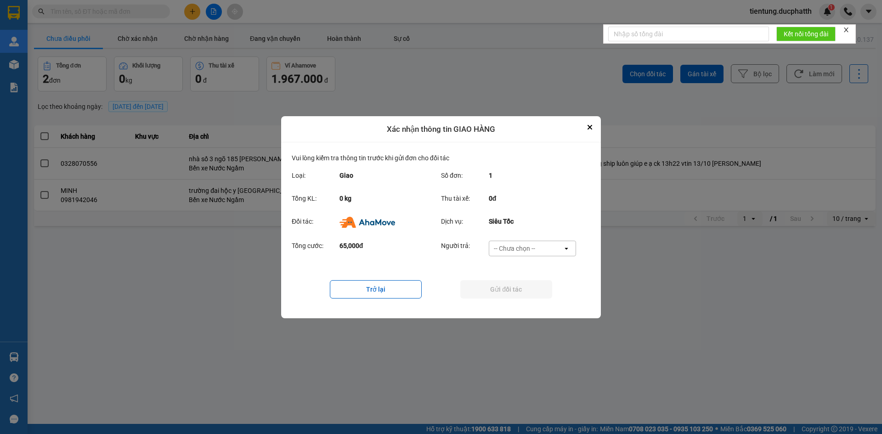
click at [526, 248] on div "-- Chưa chọn --" at bounding box center [514, 248] width 41 height 9
click at [525, 303] on span "Ví Ahamove" at bounding box center [514, 300] width 37 height 9
click at [509, 289] on button "Gửi đối tác" at bounding box center [506, 289] width 92 height 18
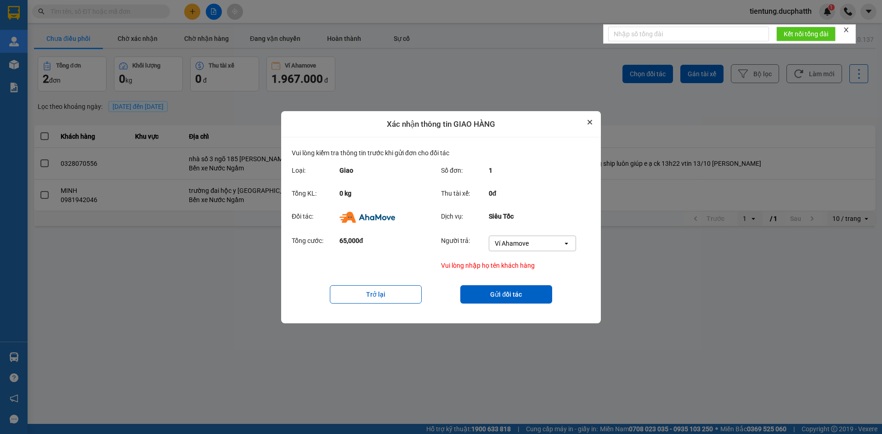
click at [592, 120] on button "Close" at bounding box center [589, 122] width 11 height 11
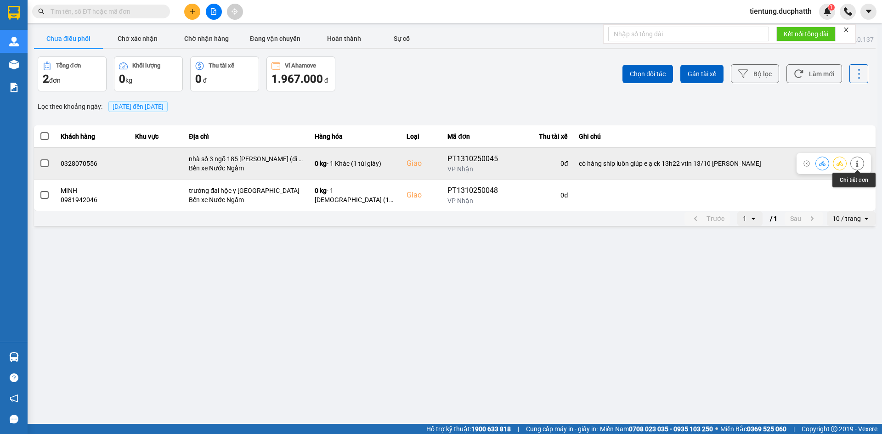
click at [855, 163] on icon at bounding box center [857, 163] width 6 height 6
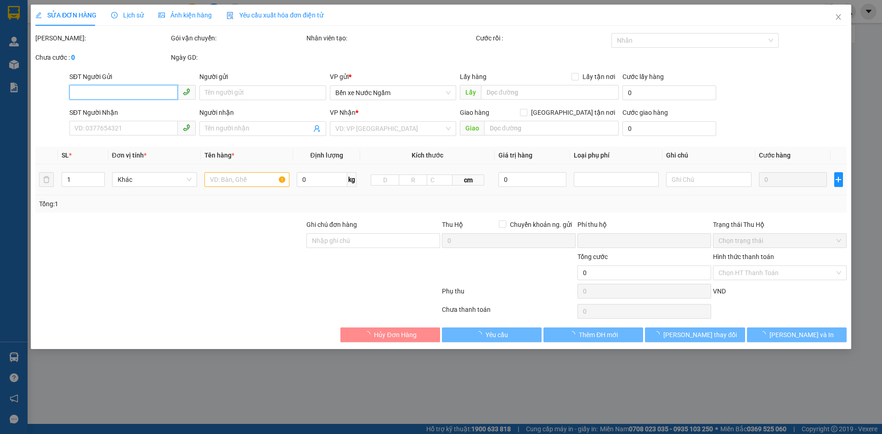
type input "0974112666"
type input "c lan anh"
type input "0328070556"
checkbox input "true"
type input "nhà số 3 ngõ 185 dương văn bé (đi thẳng vào)"
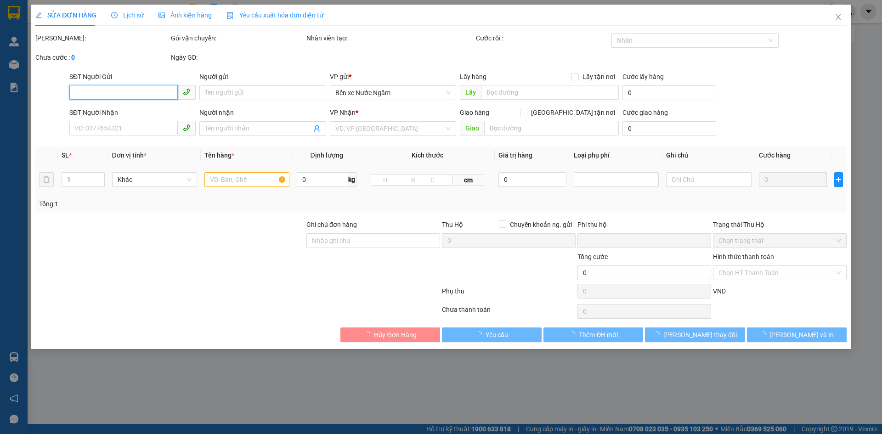
type input "có hàng ship luôn giúp e ạ ck 13h22 vtin 13/10 nguyen thi lan anh"
type input "0"
type input "80.000"
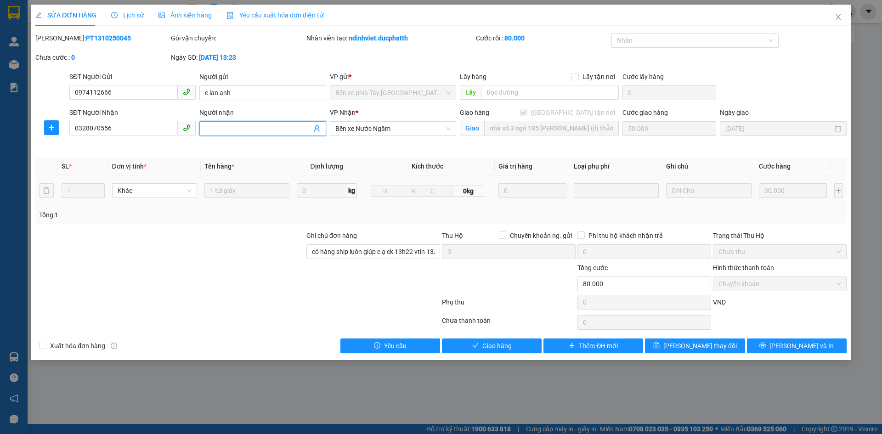
click at [248, 128] on input "Người nhận" at bounding box center [258, 129] width 106 height 10
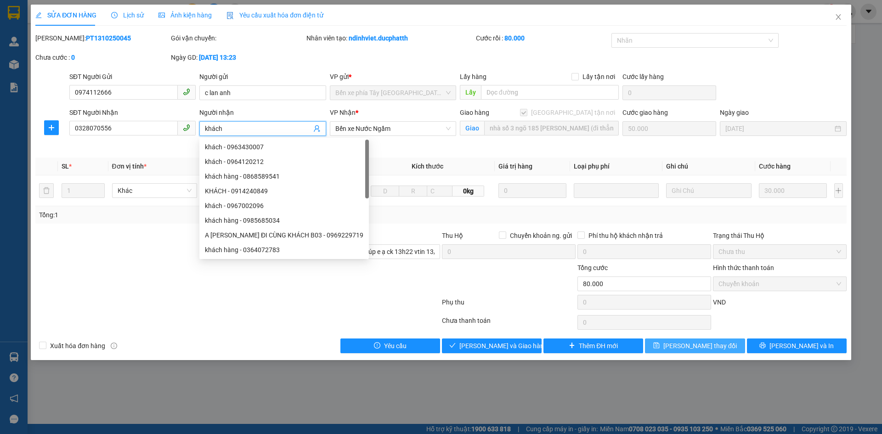
type input "khách"
click at [695, 348] on span "Lưu thay đổi" at bounding box center [699, 346] width 73 height 10
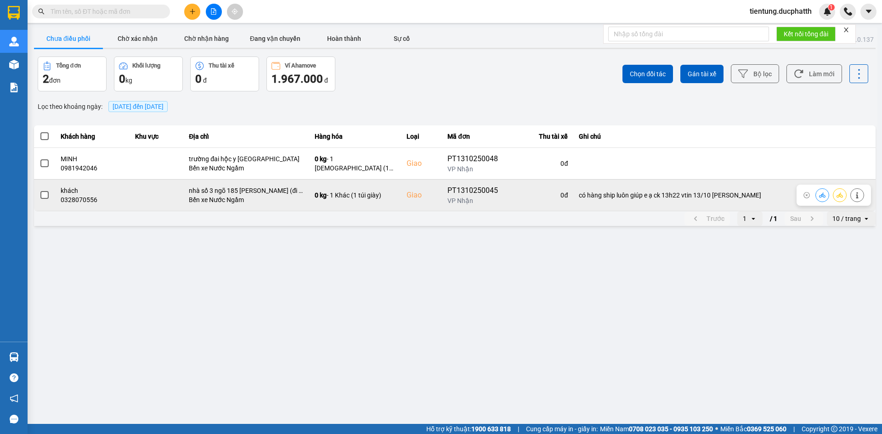
click at [819, 192] on button at bounding box center [822, 195] width 13 height 16
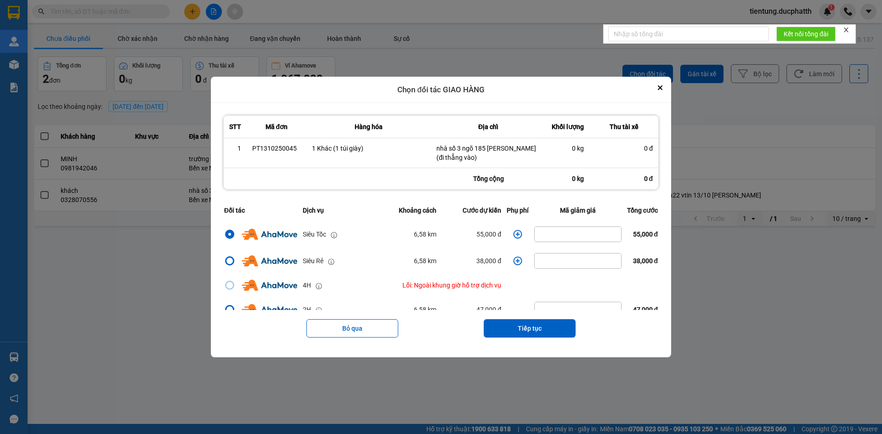
click at [516, 235] on icon "dialog" at bounding box center [517, 234] width 9 height 9
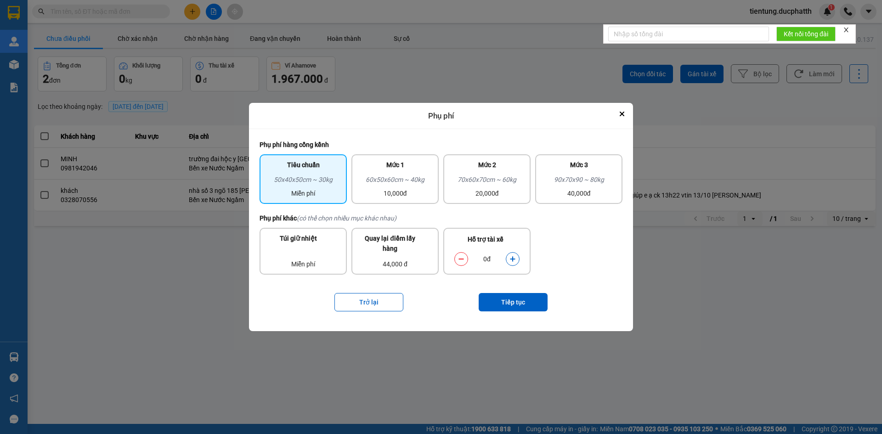
click at [512, 257] on icon "dialog" at bounding box center [512, 259] width 5 height 5
click at [513, 305] on button "Tiếp tục" at bounding box center [513, 302] width 69 height 18
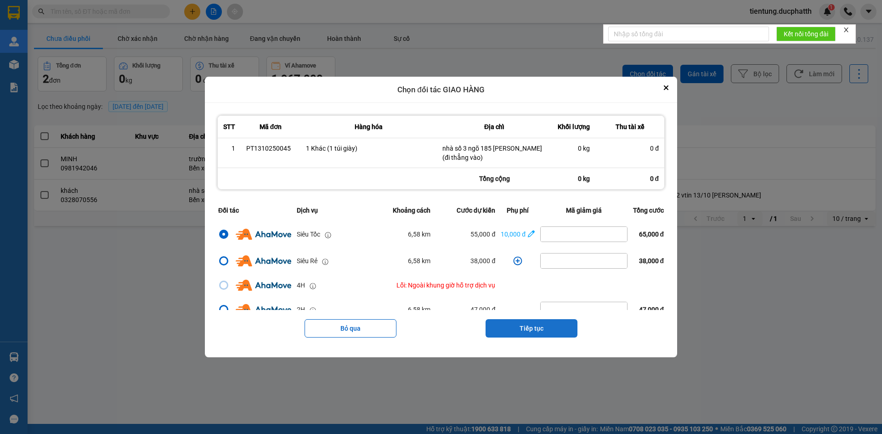
click at [527, 327] on button "Tiếp tục" at bounding box center [532, 328] width 92 height 18
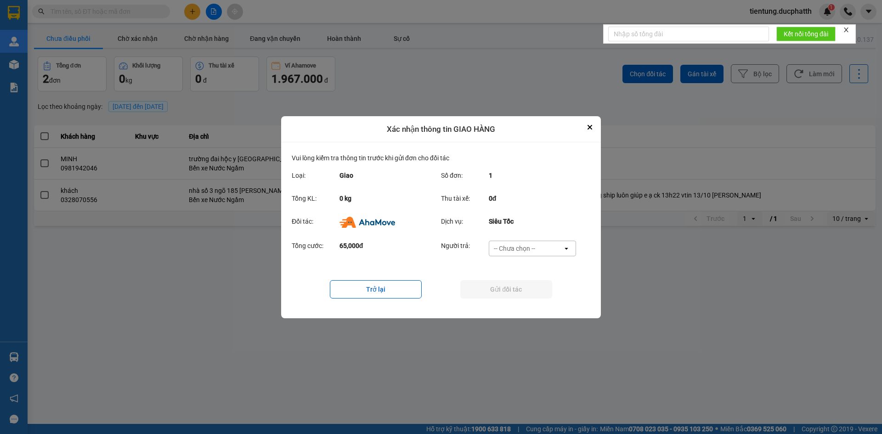
drag, startPoint x: 537, startPoint y: 248, endPoint x: 536, endPoint y: 254, distance: 6.6
click at [537, 248] on div "-- Chưa chọn --" at bounding box center [525, 248] width 73 height 15
click at [528, 304] on span "Ví Ahamove" at bounding box center [514, 300] width 37 height 9
click at [506, 290] on button "Gửi đối tác" at bounding box center [506, 289] width 92 height 18
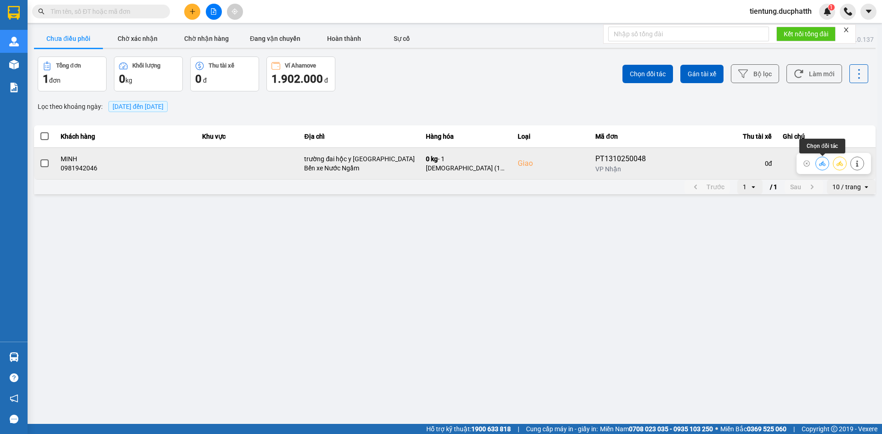
click at [823, 164] on icon at bounding box center [822, 163] width 6 height 6
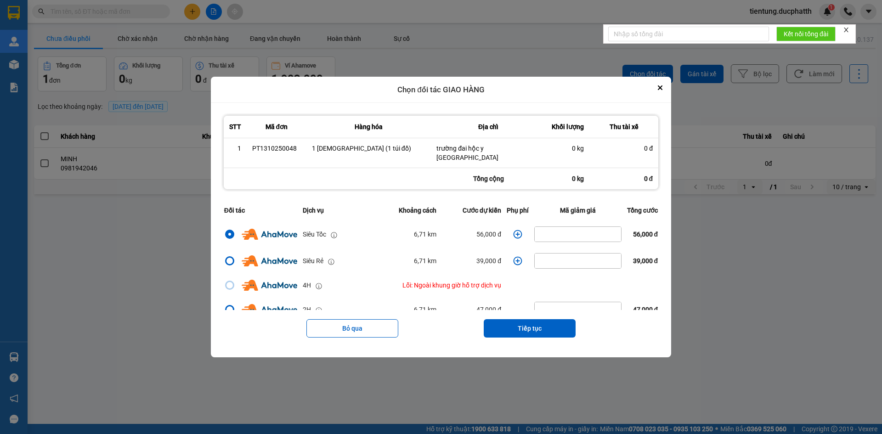
click at [514, 230] on icon "dialog" at bounding box center [517, 234] width 9 height 9
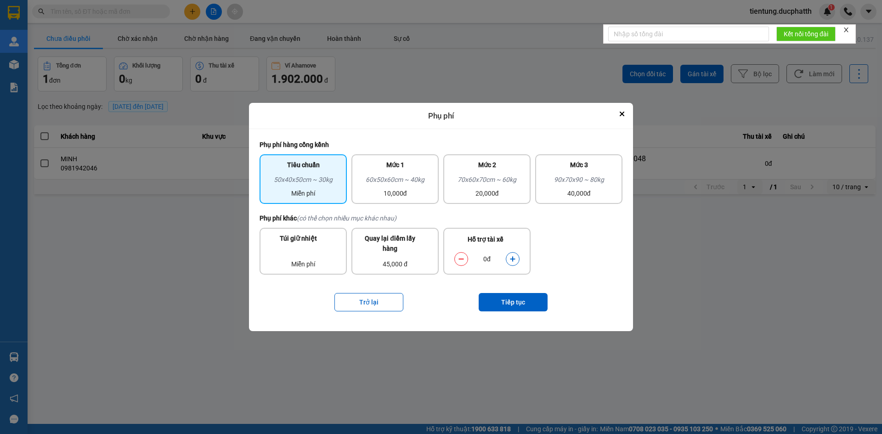
click at [507, 258] on button "dialog" at bounding box center [512, 259] width 13 height 16
click at [512, 260] on icon "dialog" at bounding box center [512, 259] width 5 height 5
click at [518, 304] on button "Tiếp tục" at bounding box center [513, 302] width 69 height 18
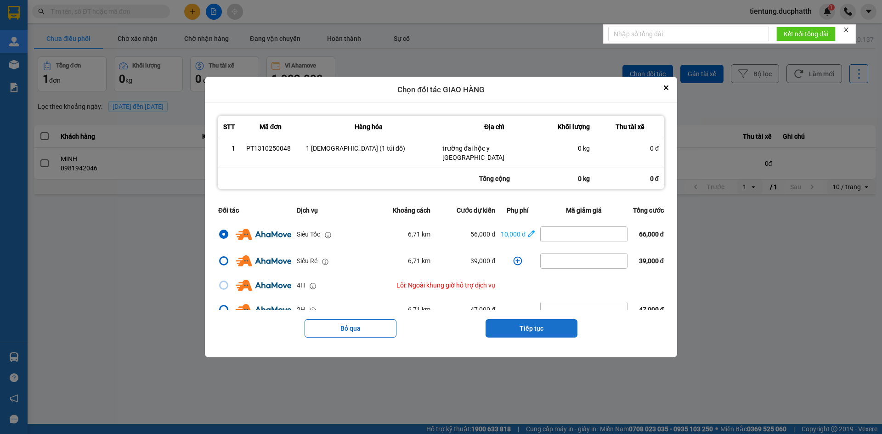
click at [528, 325] on button "Tiếp tục" at bounding box center [532, 328] width 92 height 18
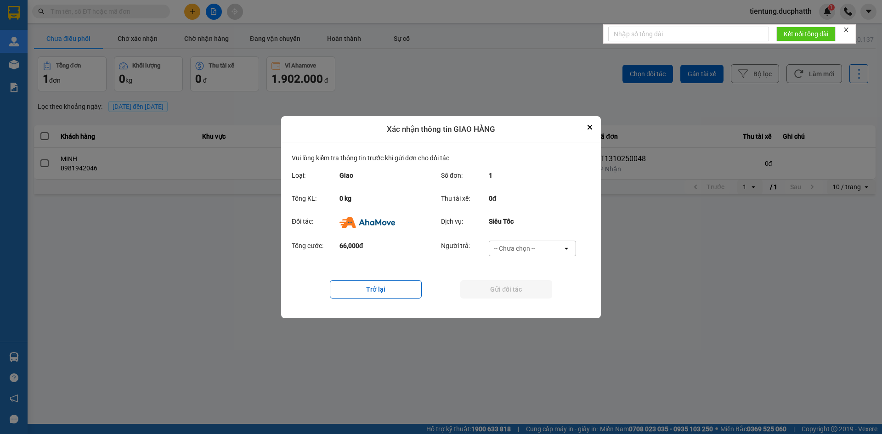
click at [528, 247] on div "-- Chưa chọn --" at bounding box center [514, 248] width 41 height 9
click at [535, 299] on div "Ví Ahamove" at bounding box center [531, 301] width 87 height 17
click at [505, 292] on button "Gửi đối tác" at bounding box center [506, 289] width 92 height 18
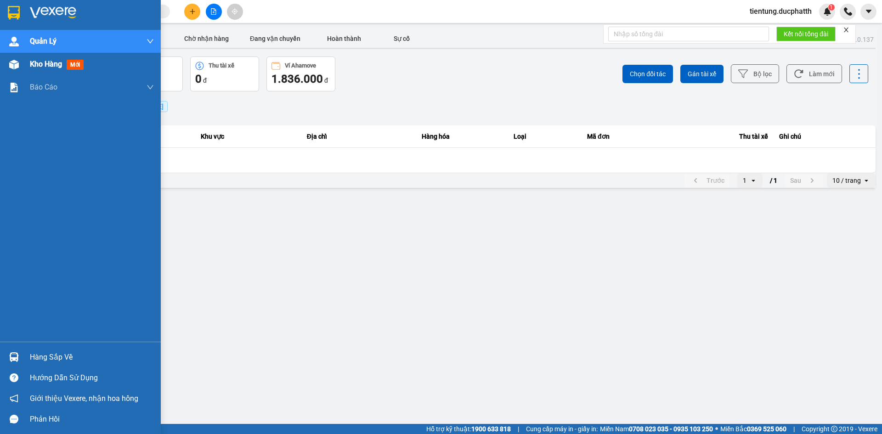
click at [44, 66] on span "Kho hàng" at bounding box center [46, 64] width 32 height 9
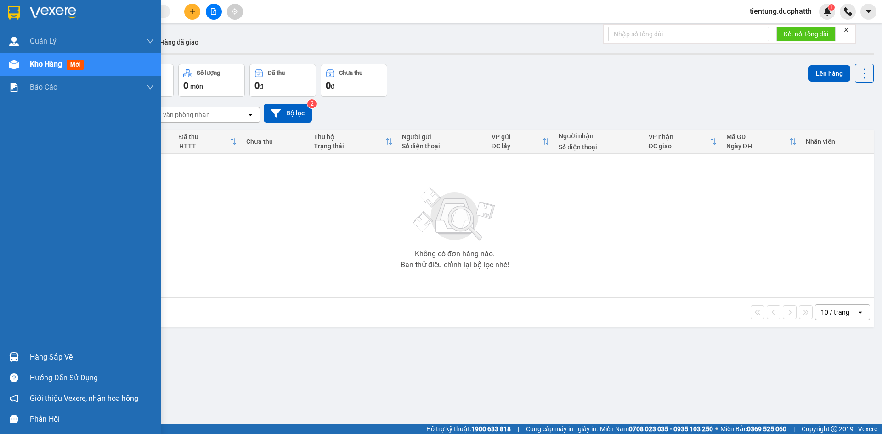
click at [43, 362] on div "Hàng sắp về" at bounding box center [92, 357] width 124 height 14
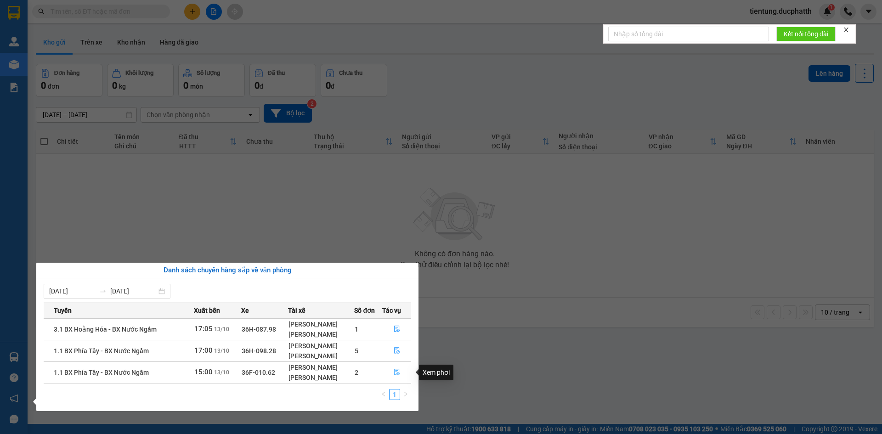
click at [391, 371] on button "button" at bounding box center [397, 372] width 28 height 15
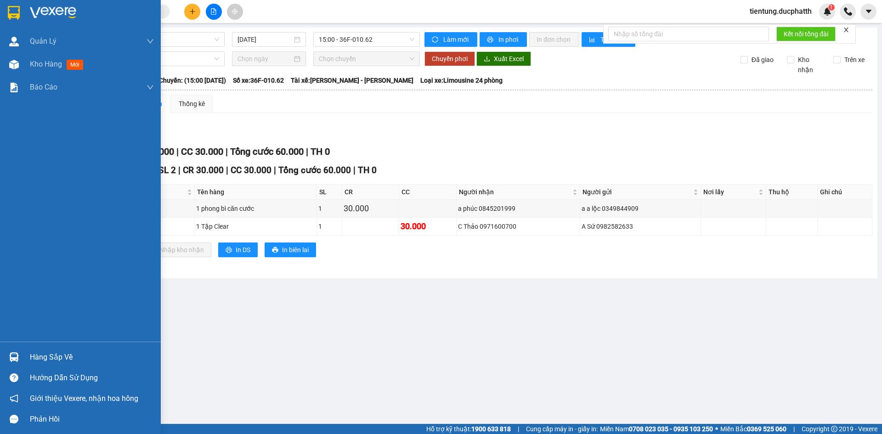
drag, startPoint x: 47, startPoint y: 361, endPoint x: 52, endPoint y: 354, distance: 7.9
click at [48, 361] on div "Hàng sắp về" at bounding box center [92, 357] width 124 height 14
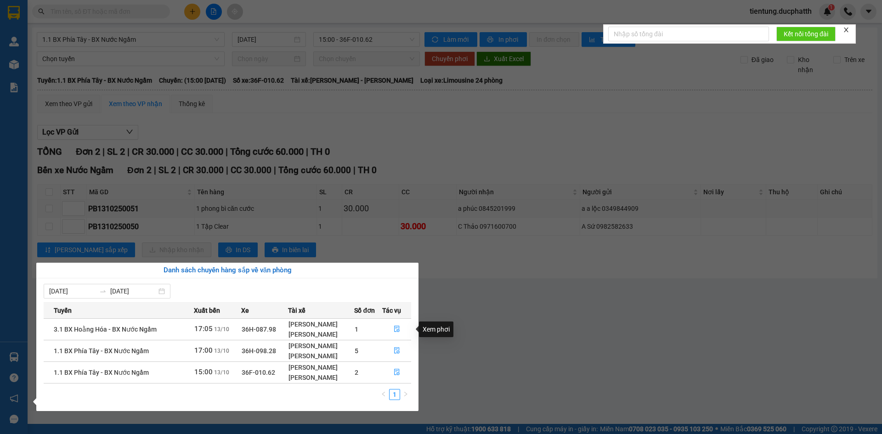
drag, startPoint x: 443, startPoint y: 328, endPoint x: 294, endPoint y: 254, distance: 166.2
click at [444, 327] on div "Xem phơi" at bounding box center [436, 330] width 34 height 16
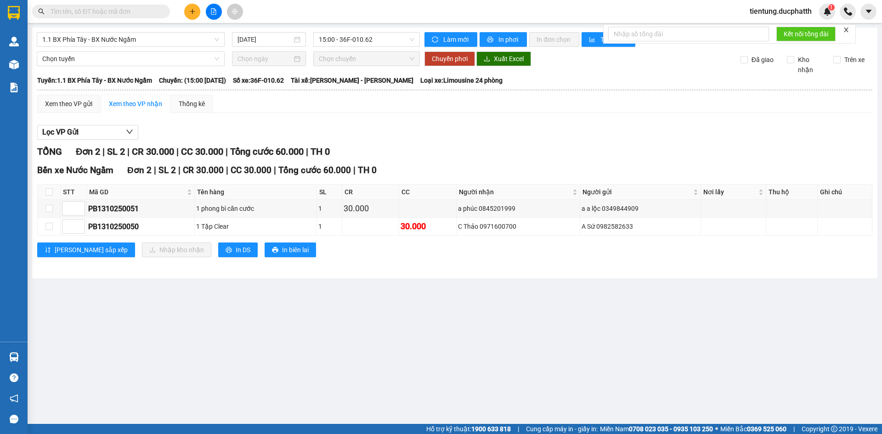
click at [463, 287] on section "Kết quả tìm kiếm ( 0 ) Bộ lọc No Data tientung.ducphatth 1 Quản Lý Quản lý giao…" at bounding box center [441, 217] width 882 height 434
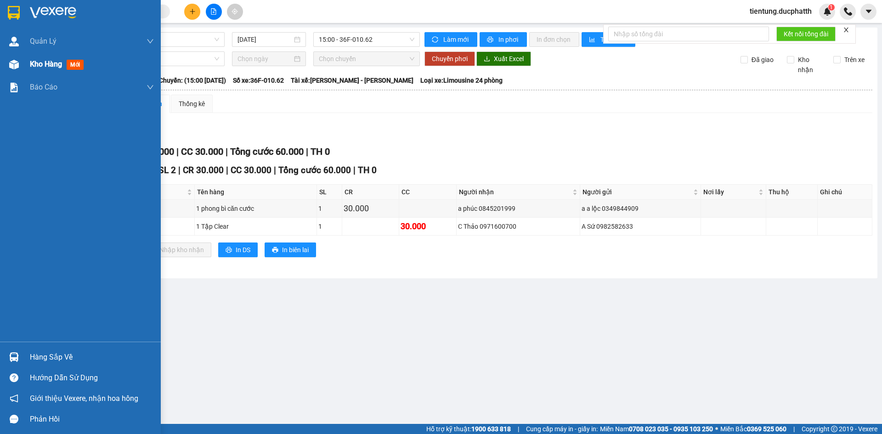
click at [36, 63] on span "Kho hàng" at bounding box center [46, 64] width 32 height 9
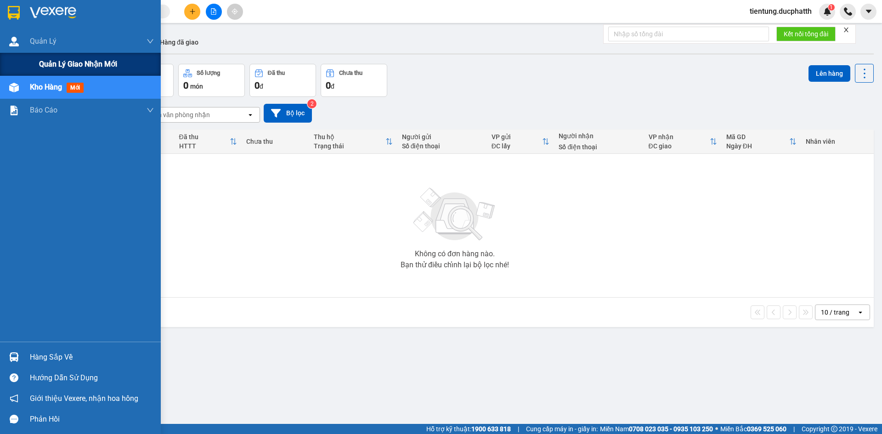
click at [52, 55] on div "Quản lý giao nhận mới" at bounding box center [96, 64] width 115 height 23
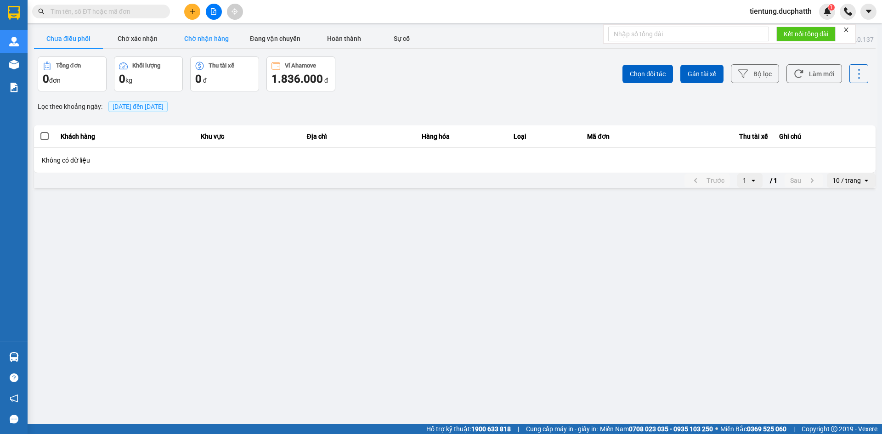
click at [208, 39] on button "Chờ nhận hàng" at bounding box center [206, 38] width 69 height 18
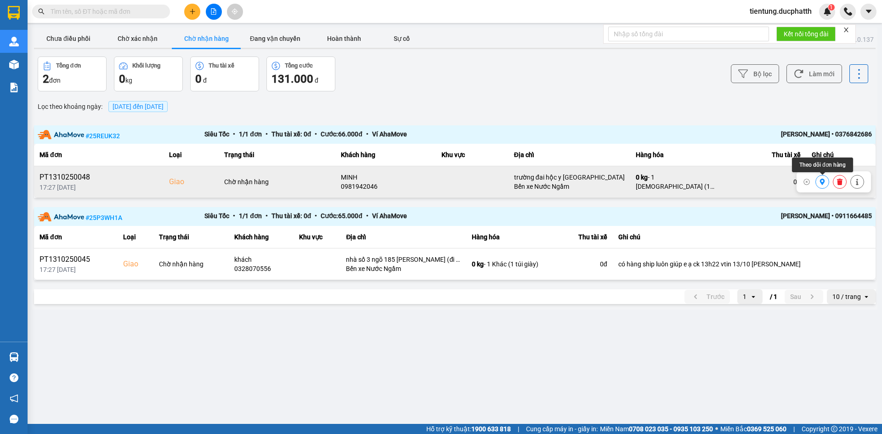
click at [823, 182] on icon at bounding box center [822, 182] width 6 height 6
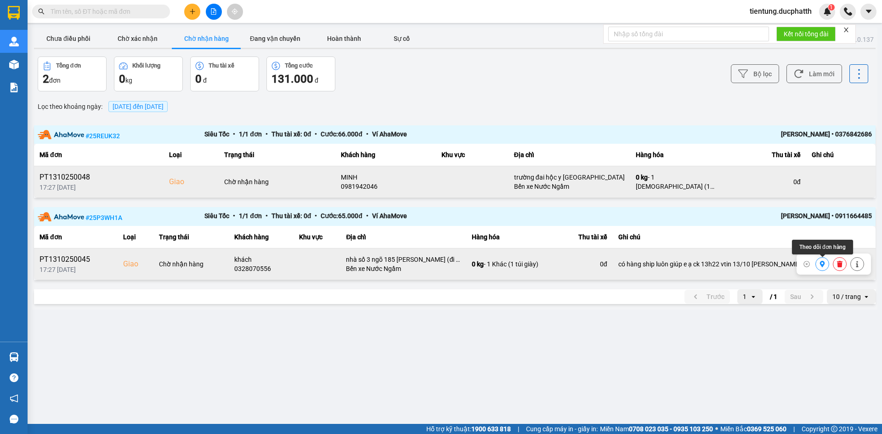
click at [820, 264] on icon at bounding box center [822, 264] width 5 height 6
click at [136, 12] on input "text" at bounding box center [105, 11] width 108 height 10
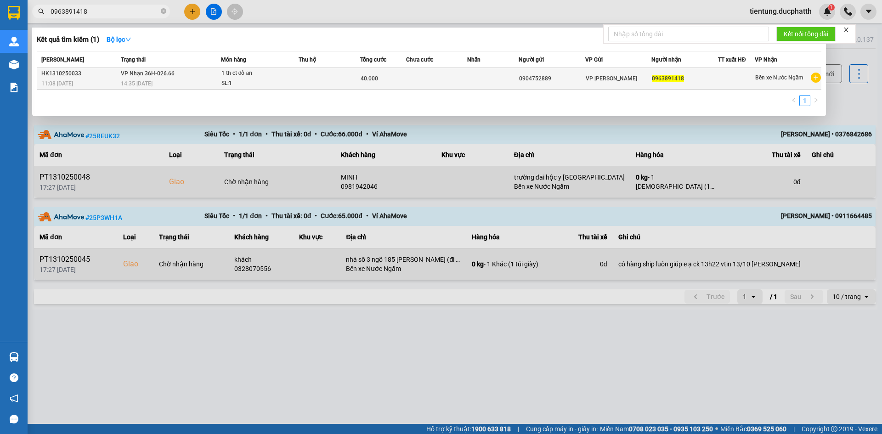
type input "0963891418"
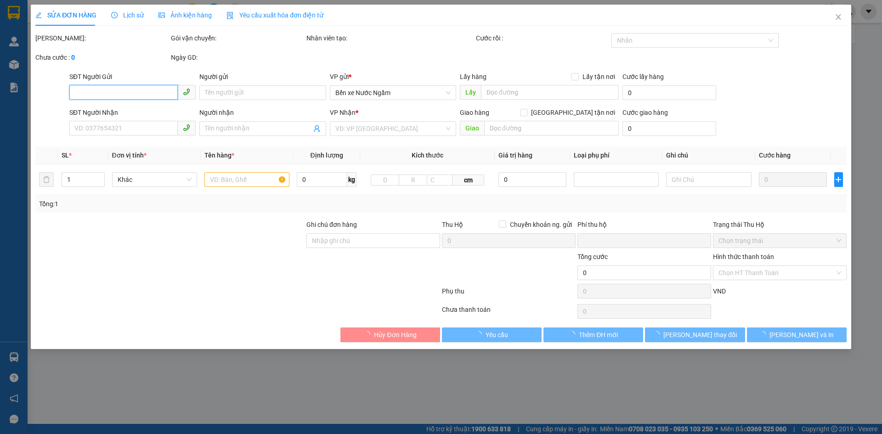
type input "0904752889"
type input "0963891418"
type input "0"
type input "40.000"
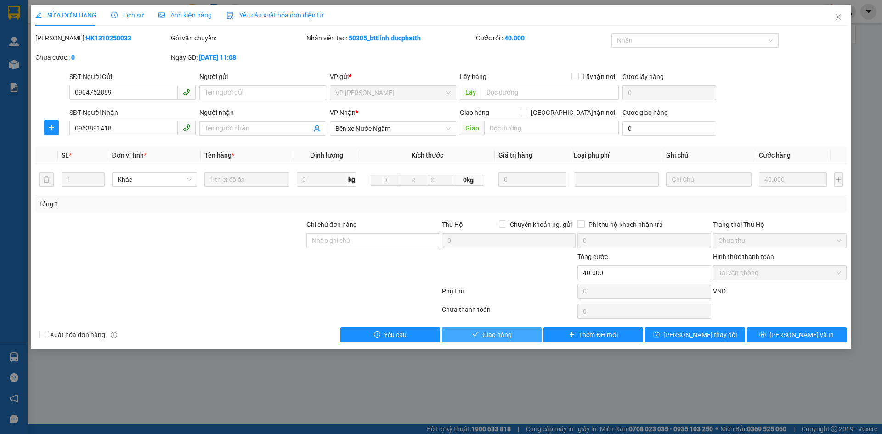
click at [502, 334] on span "Giao hàng" at bounding box center [496, 335] width 29 height 10
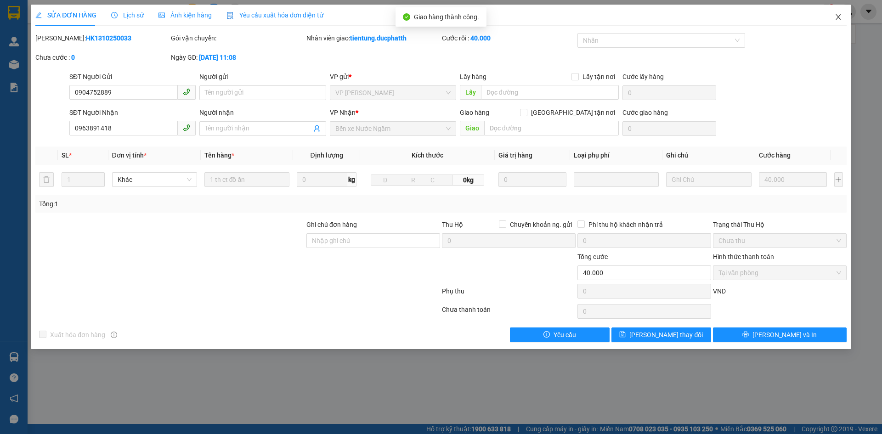
click at [837, 19] on icon "close" at bounding box center [838, 17] width 5 height 6
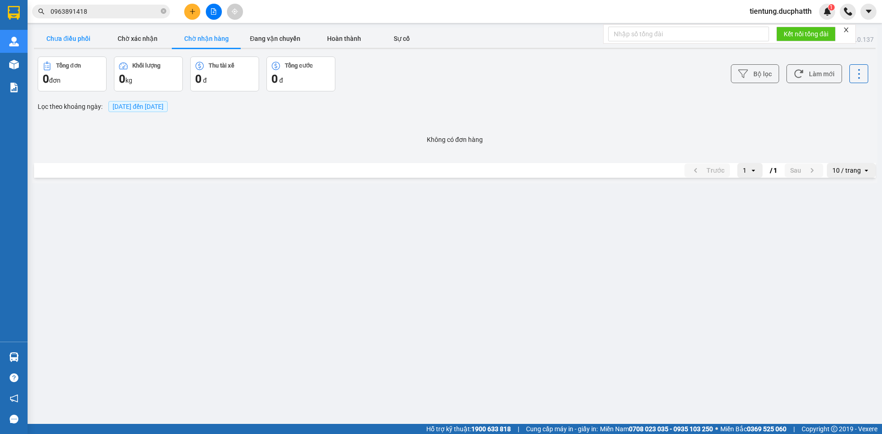
drag, startPoint x: 63, startPoint y: 39, endPoint x: 79, endPoint y: 34, distance: 16.2
click at [64, 38] on button "Chưa điều phối" at bounding box center [68, 38] width 69 height 18
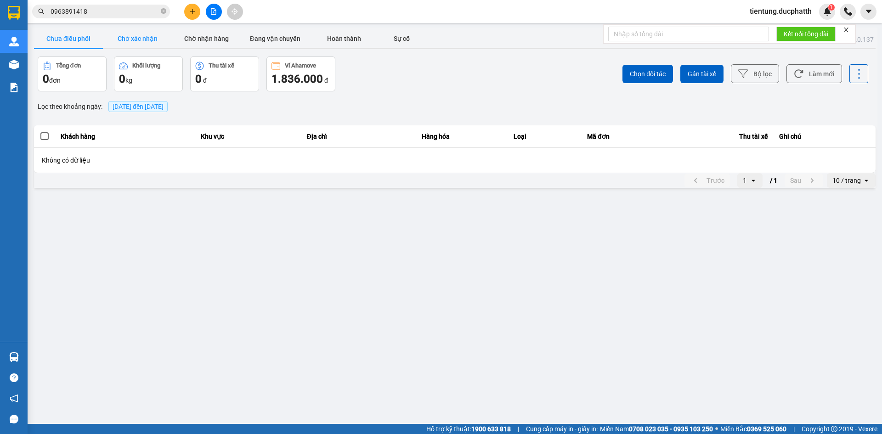
click at [136, 37] on button "Chờ xác nhận" at bounding box center [137, 38] width 69 height 18
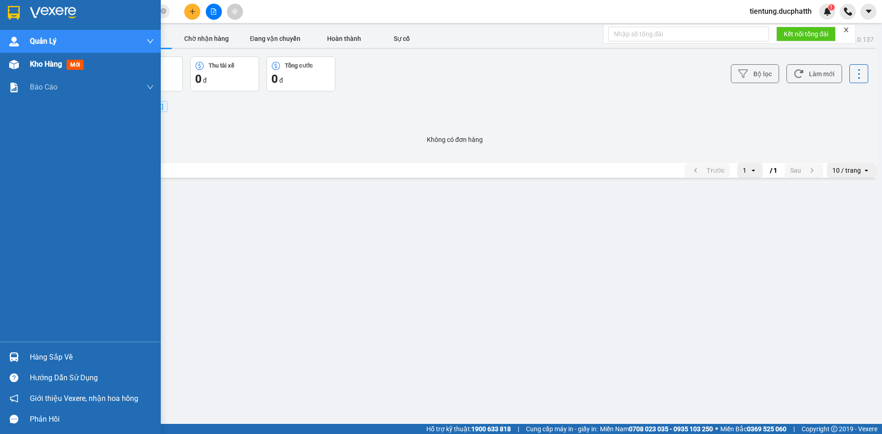
click at [51, 64] on span "Kho hàng" at bounding box center [46, 64] width 32 height 9
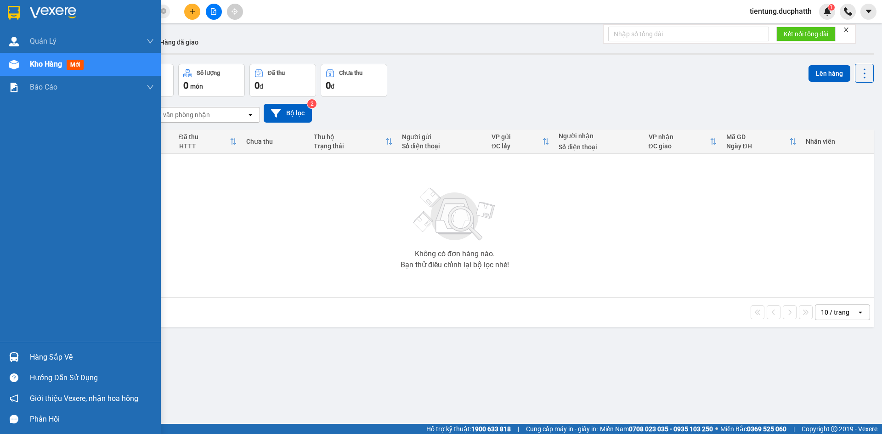
click at [48, 358] on div "Hàng sắp về" at bounding box center [92, 357] width 124 height 14
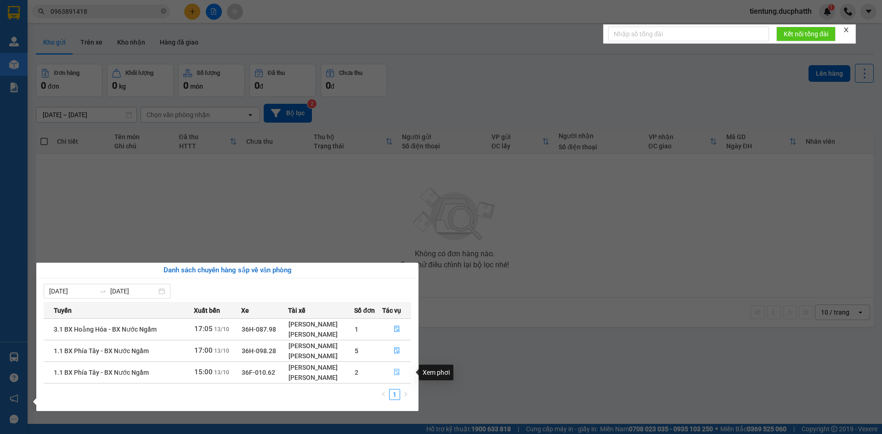
click at [395, 373] on icon "file-done" at bounding box center [397, 372] width 6 height 6
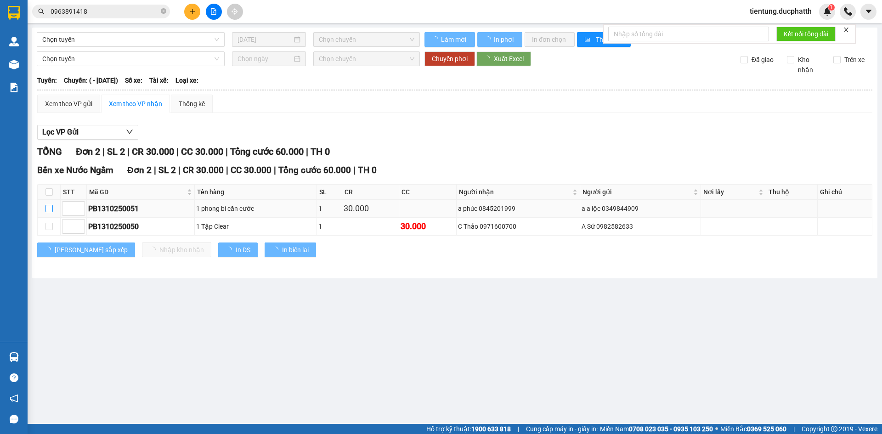
click at [46, 207] on input "checkbox" at bounding box center [48, 208] width 7 height 7
checkbox input "true"
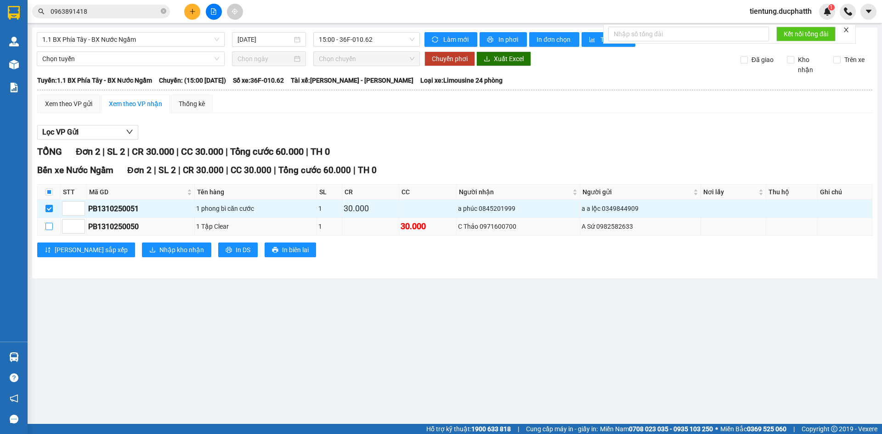
click at [52, 226] on input "checkbox" at bounding box center [48, 226] width 7 height 7
checkbox input "true"
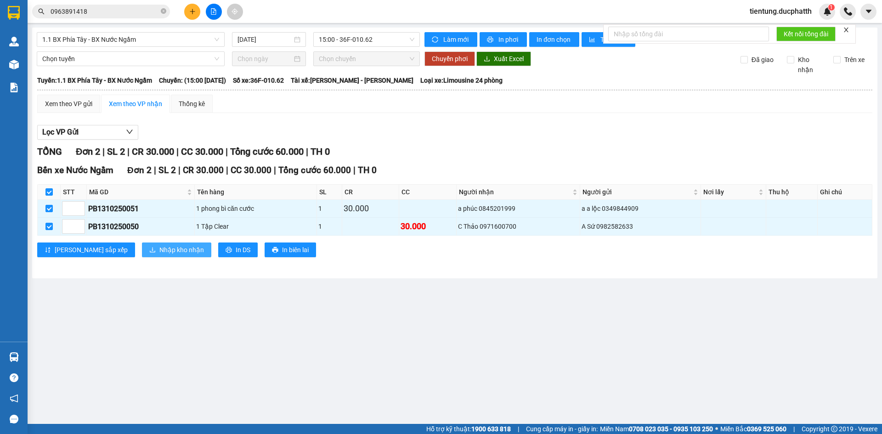
click at [159, 254] on span "Nhập kho nhận" at bounding box center [181, 250] width 45 height 10
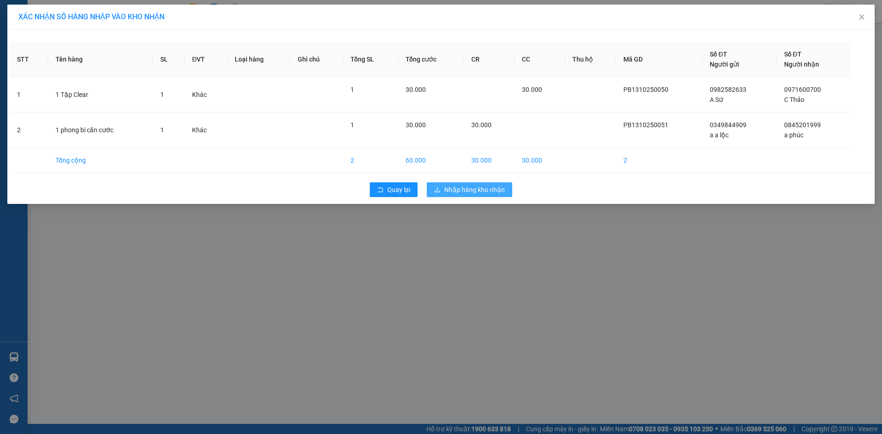
click at [462, 187] on span "Nhập hàng kho nhận" at bounding box center [474, 190] width 61 height 10
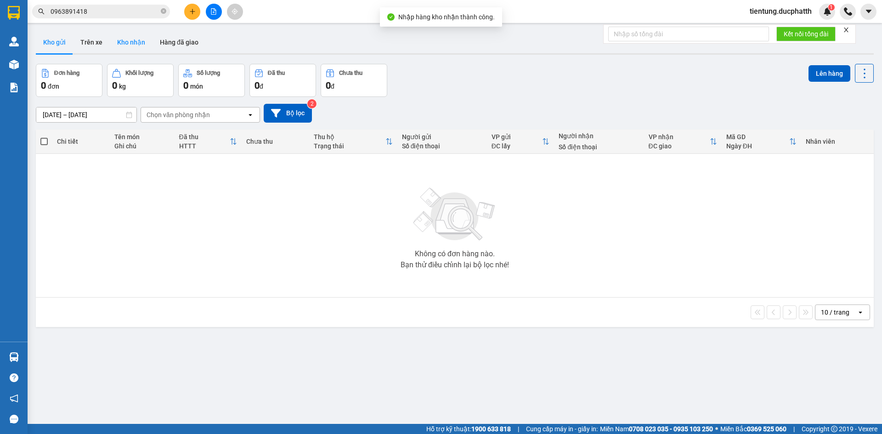
click at [129, 41] on button "Kho nhận" at bounding box center [131, 42] width 43 height 22
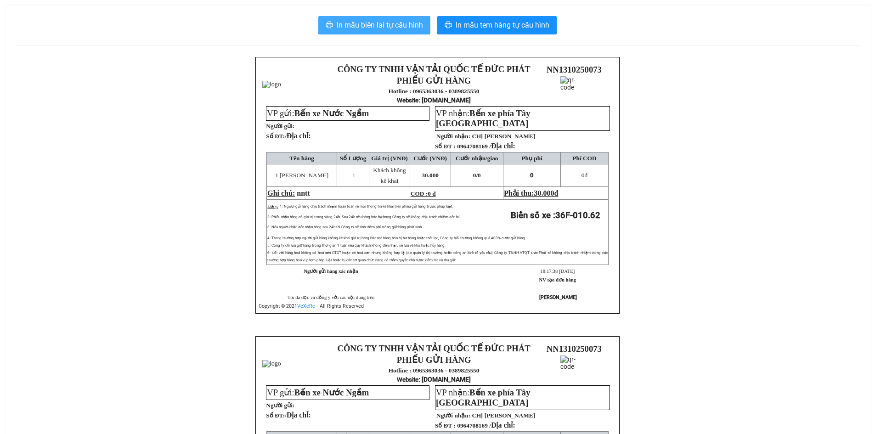
click at [384, 19] on span "In mẫu biên lai tự cấu hình" at bounding box center [380, 24] width 86 height 11
